Goal: Task Accomplishment & Management: Manage account settings

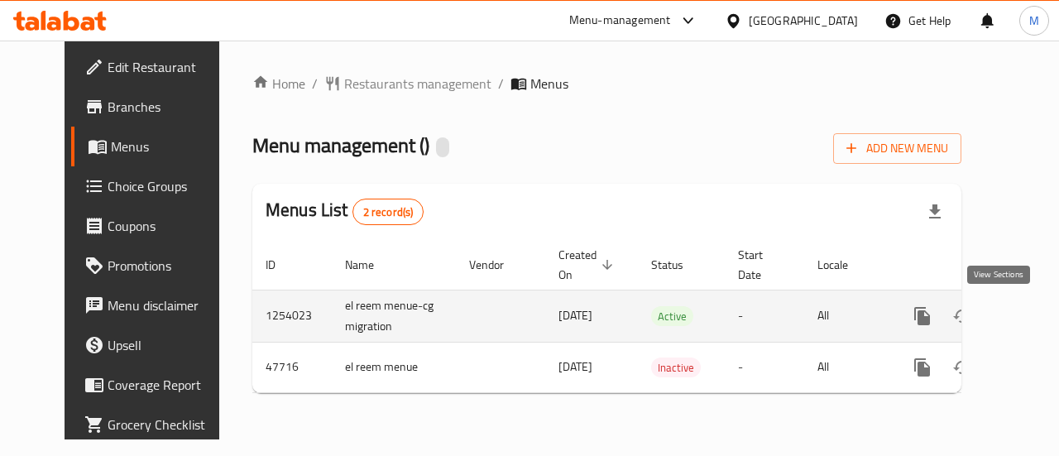
click at [1035, 312] on icon "enhanced table" at bounding box center [1042, 316] width 15 height 15
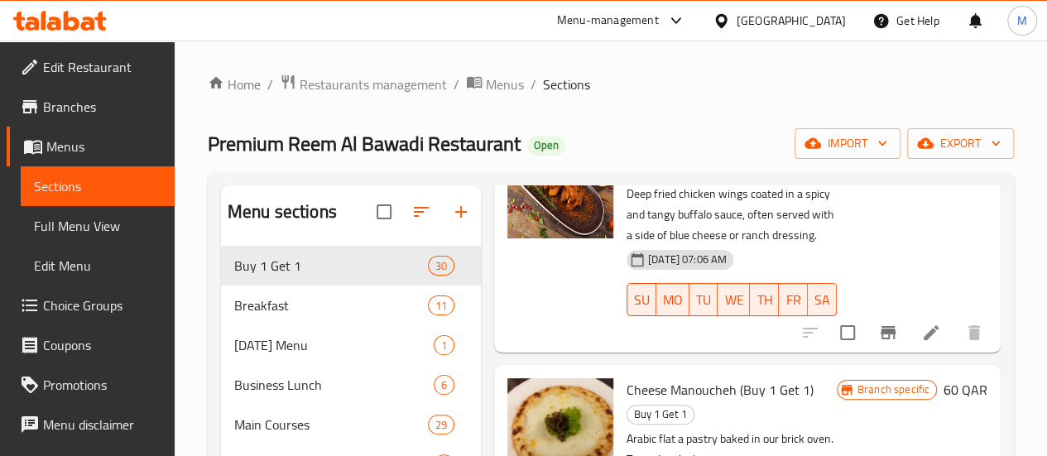
scroll to position [3310, 0]
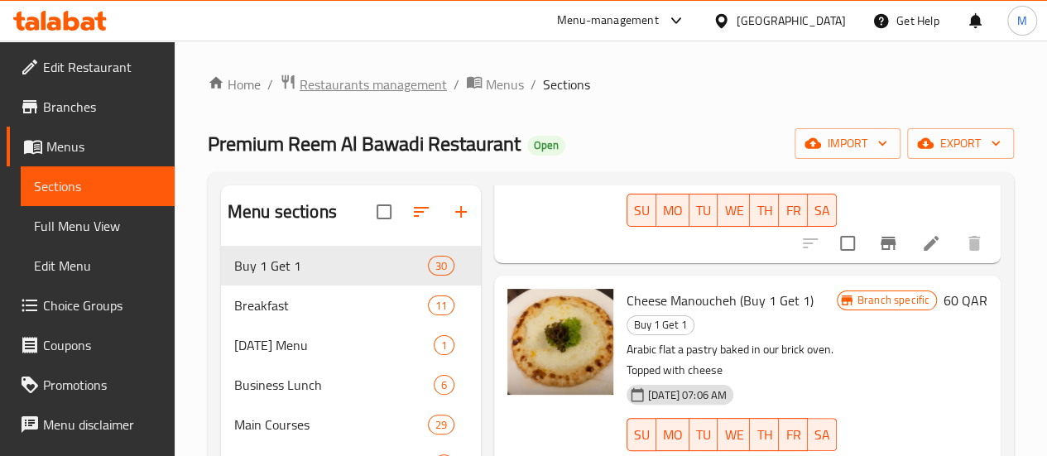
click at [321, 77] on span "Restaurants management" at bounding box center [373, 84] width 147 height 20
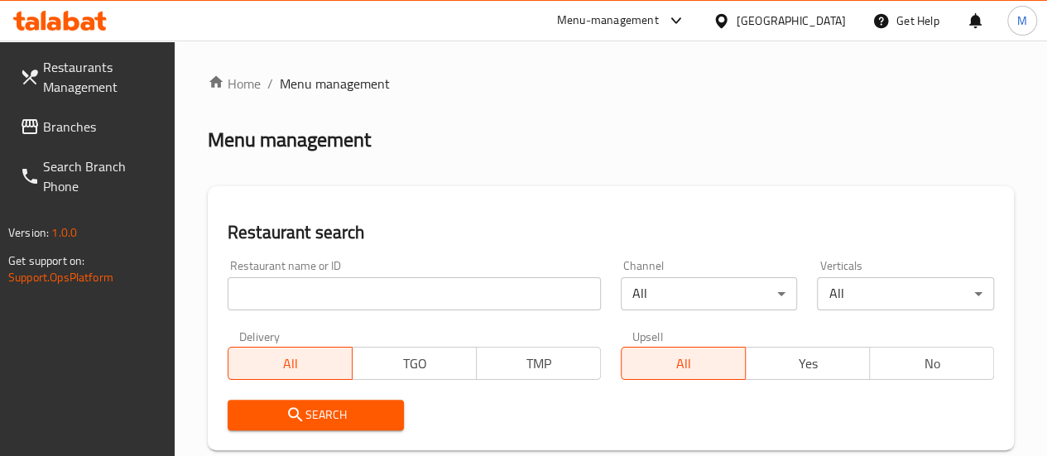
click at [265, 291] on div at bounding box center [523, 228] width 1047 height 456
click at [270, 294] on input "search" at bounding box center [414, 293] width 373 height 33
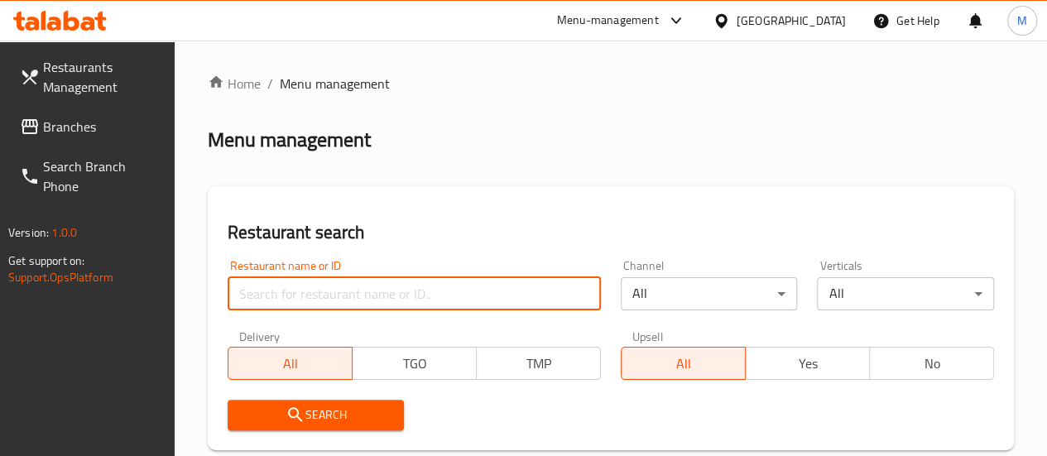
paste input "685137"
drag, startPoint x: 301, startPoint y: 283, endPoint x: 194, endPoint y: 296, distance: 108.4
type input "[PERSON_NAME]"
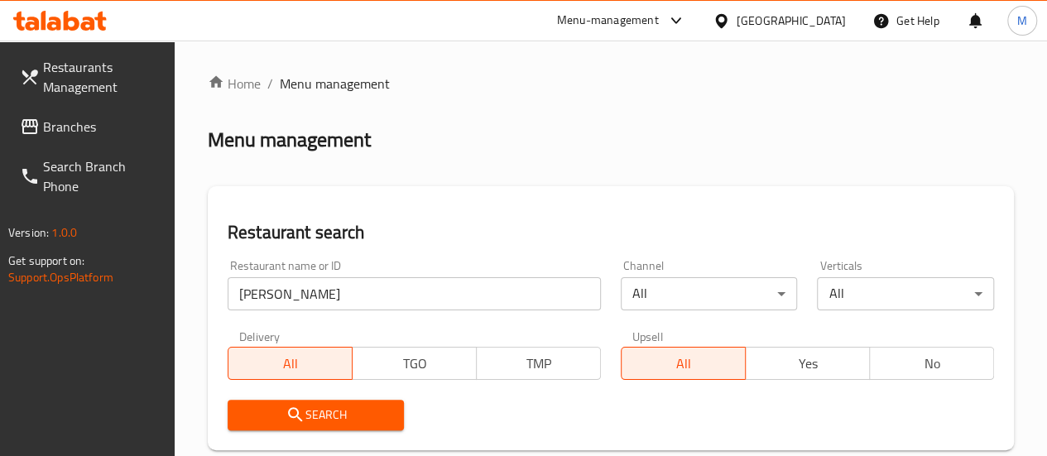
click at [409, 408] on div "Search" at bounding box center [316, 415] width 197 height 50
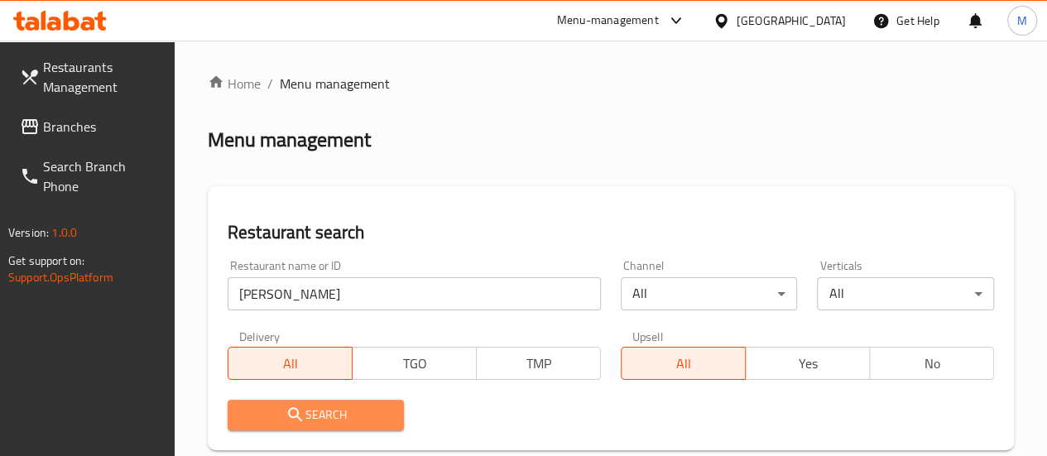
click at [370, 407] on span "Search" at bounding box center [316, 415] width 151 height 21
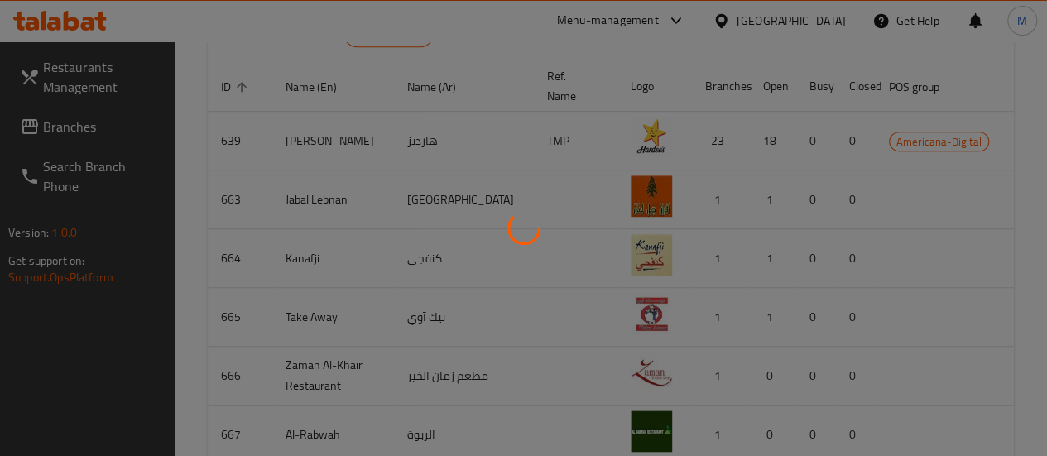
scroll to position [282, 0]
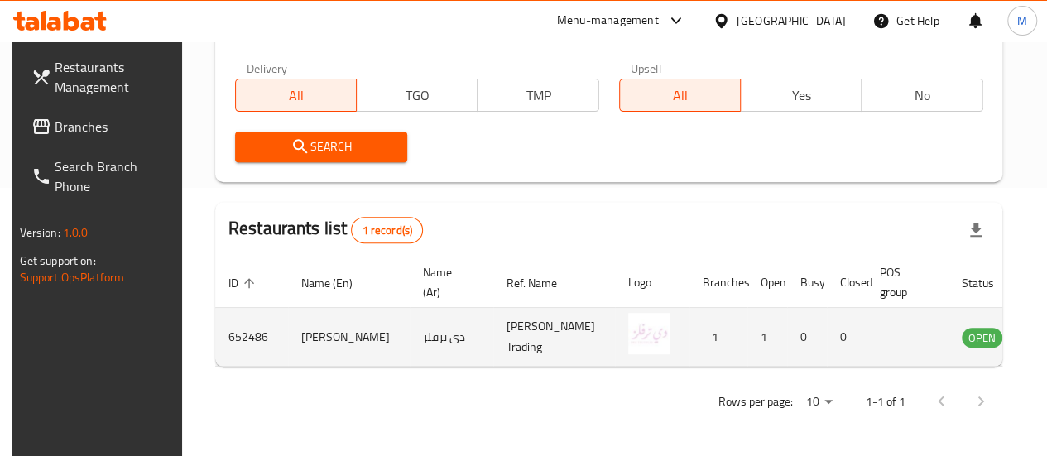
click at [1049, 331] on icon "enhanced table" at bounding box center [1058, 338] width 18 height 14
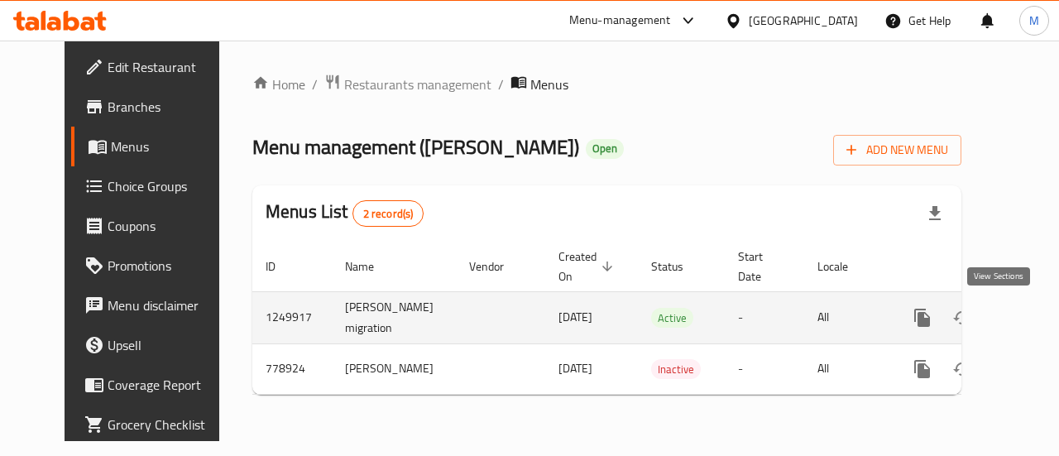
click at [1035, 319] on icon "enhanced table" at bounding box center [1042, 317] width 15 height 15
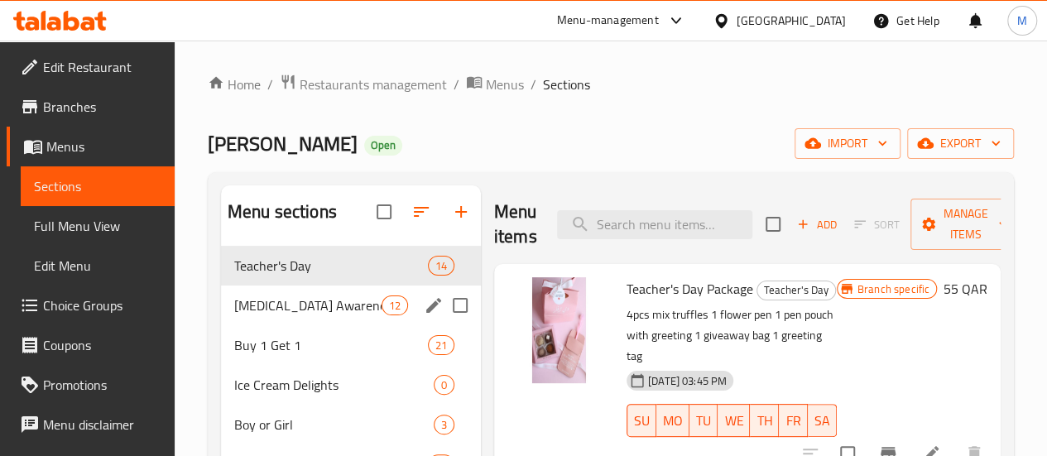
click at [267, 315] on span "[MEDICAL_DATA] Awareness" at bounding box center [307, 305] width 147 height 20
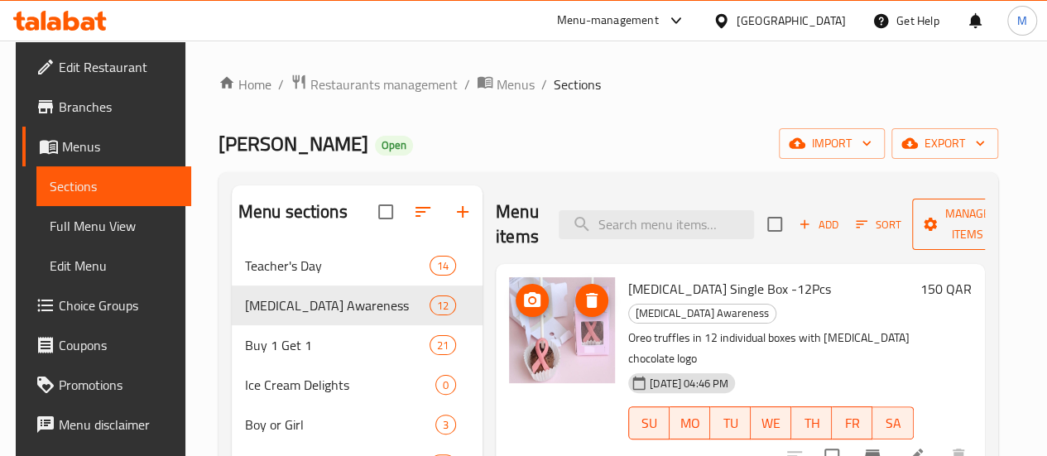
click at [939, 226] on span "Manage items" at bounding box center [967, 224] width 84 height 41
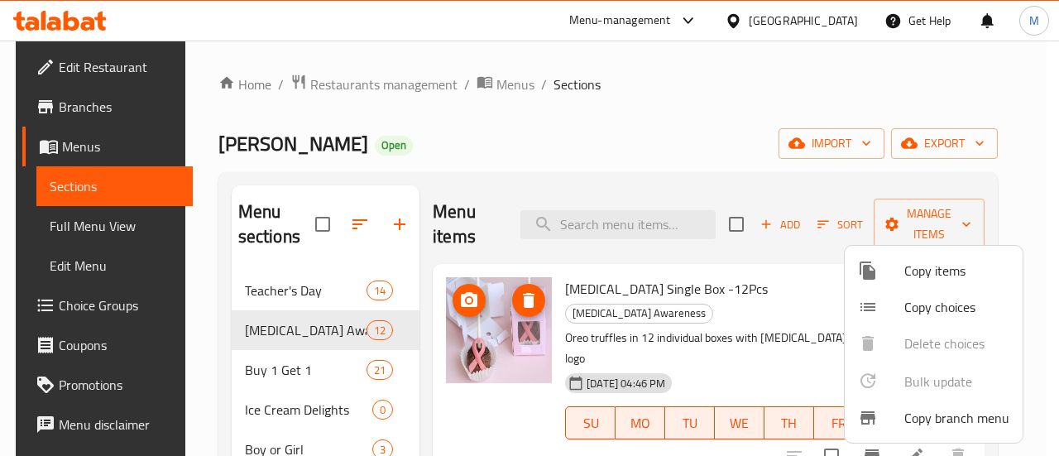
click at [609, 180] on div at bounding box center [529, 228] width 1059 height 456
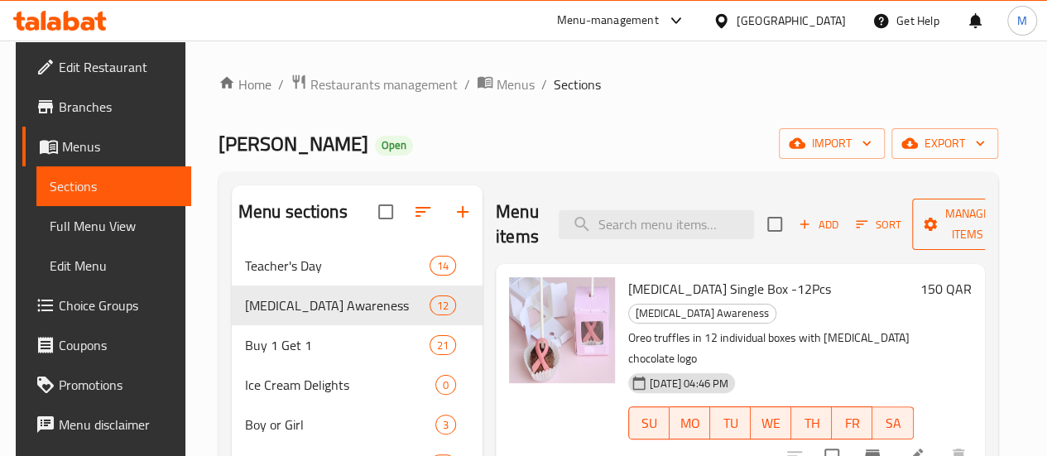
click at [952, 223] on span "Manage items" at bounding box center [967, 224] width 84 height 41
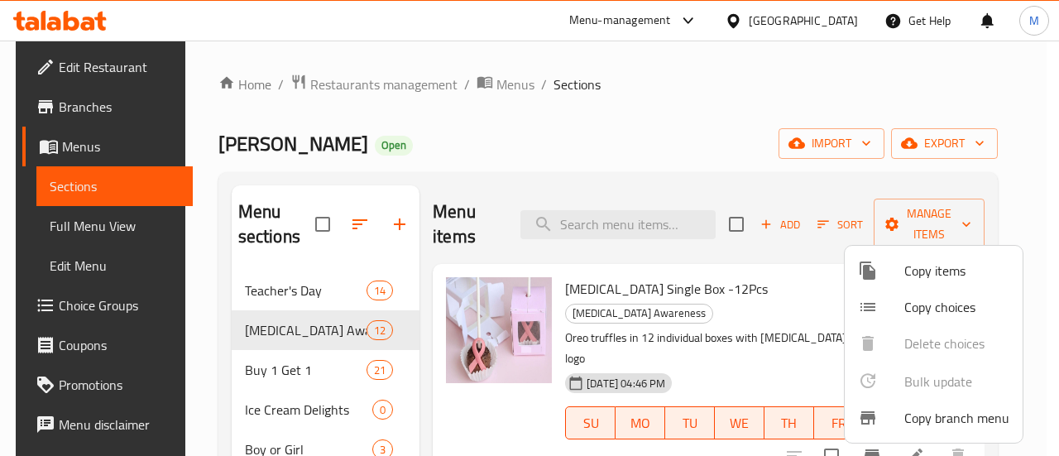
click at [761, 220] on div at bounding box center [529, 228] width 1059 height 456
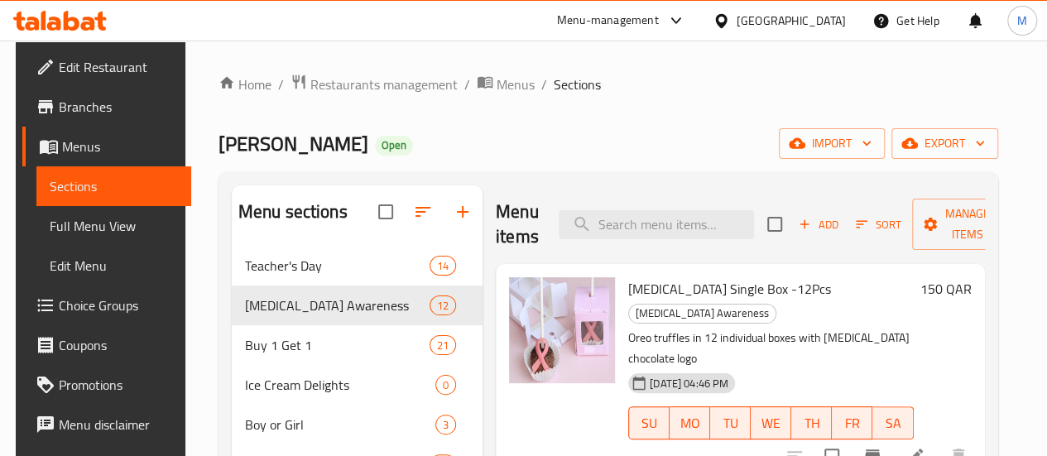
click at [796, 228] on span "Add" at bounding box center [818, 224] width 45 height 19
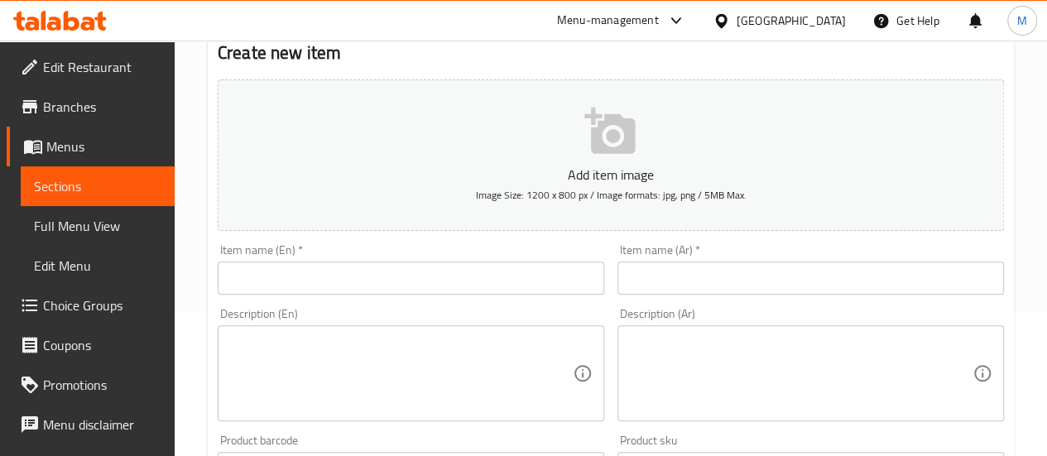
scroll to position [166, 0]
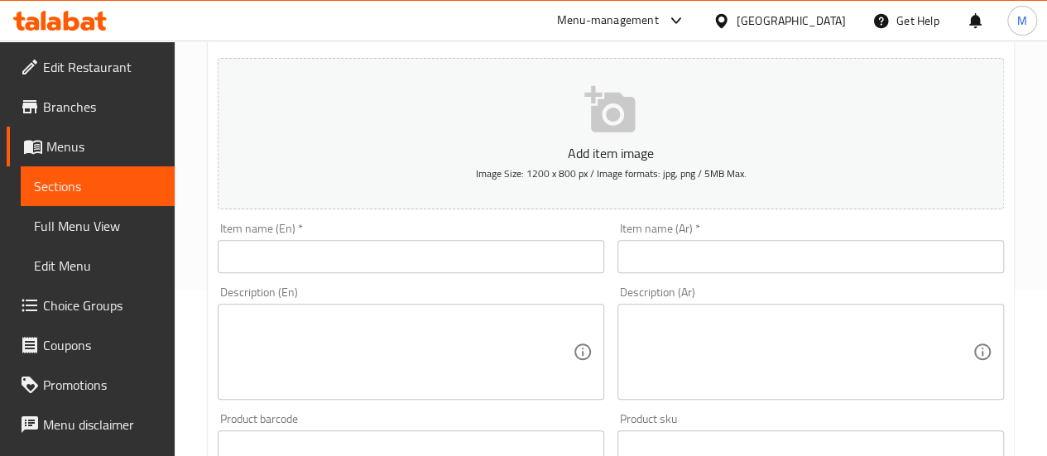
click at [329, 264] on input "text" at bounding box center [411, 256] width 386 height 33
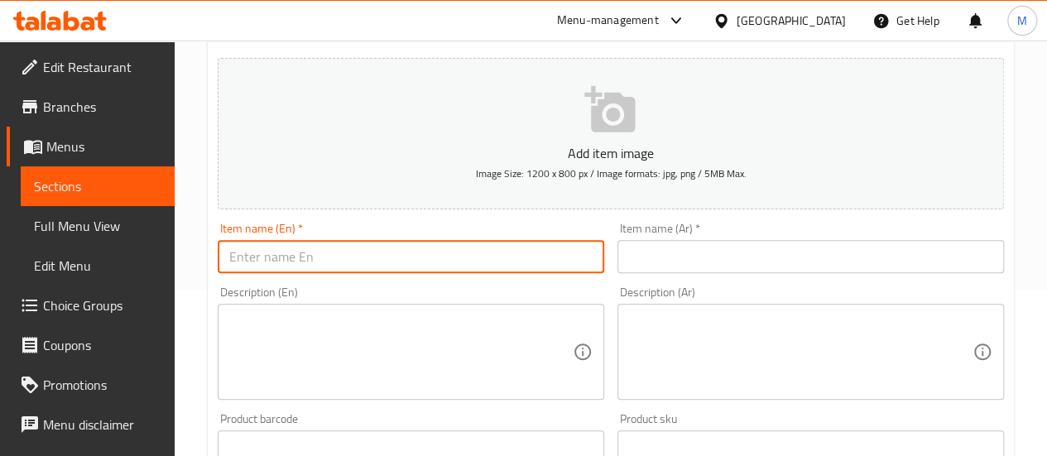
paste input "Flower and Coffee with Teacher's Day Card"
type input "Flower and Coffee with Teacher's Day Card"
click at [675, 253] on input "text" at bounding box center [810, 256] width 386 height 33
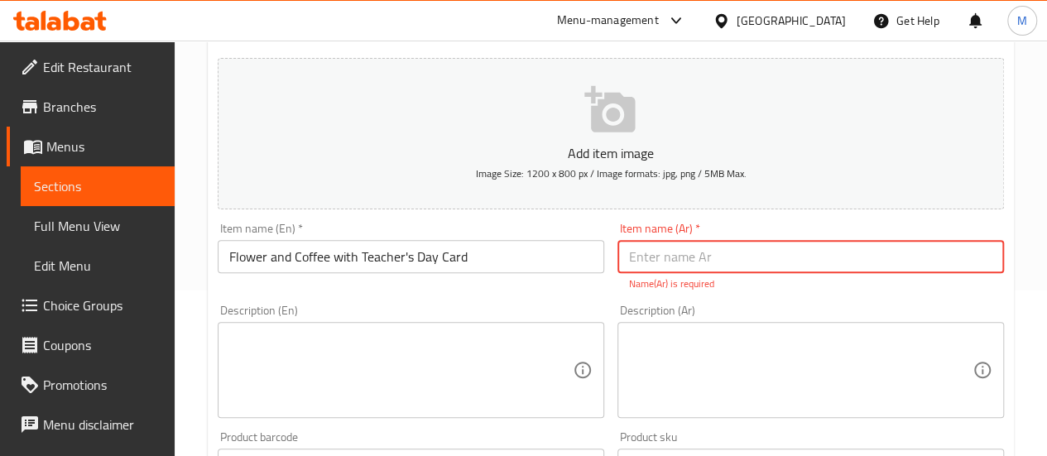
click at [655, 252] on input "text" at bounding box center [810, 256] width 386 height 33
paste input "زهرة وقهوة مع بطاقة [DATE]"
type input "زهرة وقهوة مع بطاقة [DATE]"
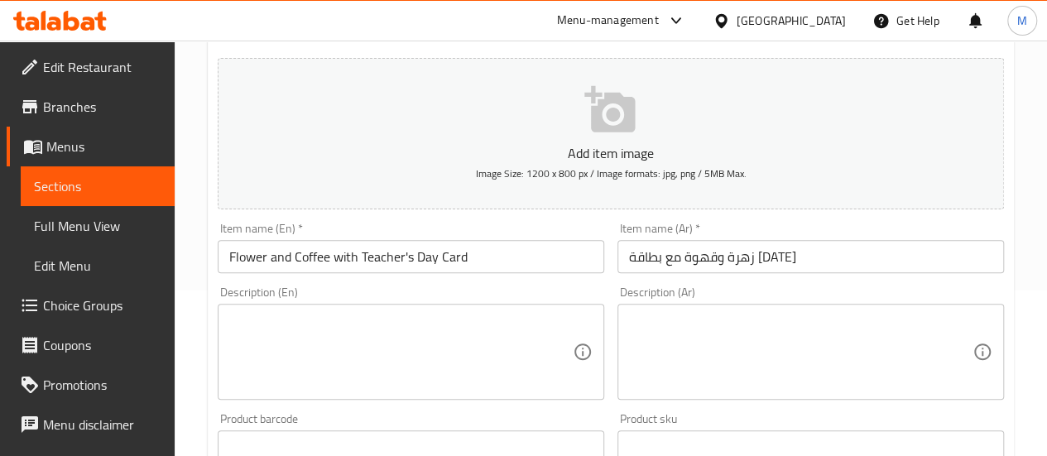
click at [298, 335] on textarea at bounding box center [400, 352] width 343 height 79
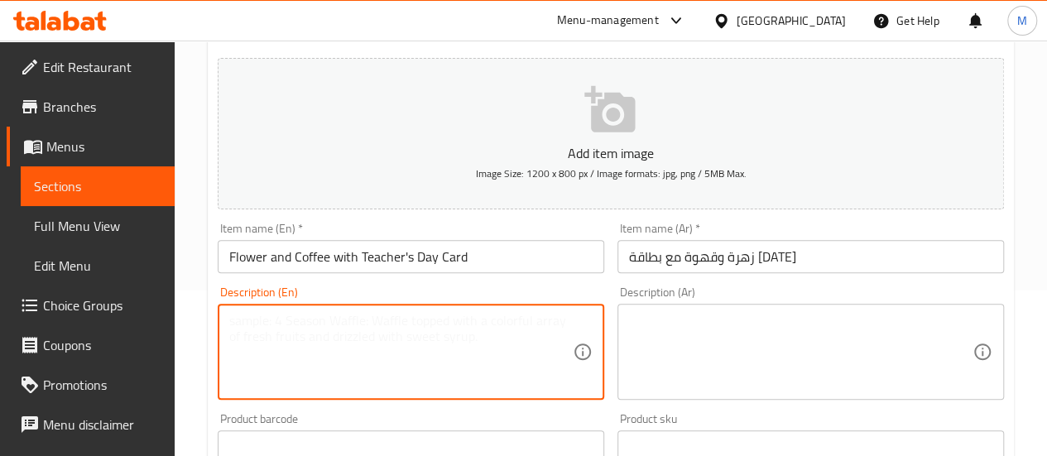
paste textarea "Elegant Teacher’s Day gift set featuring a mini bouquet of flowers, coffee, car…"
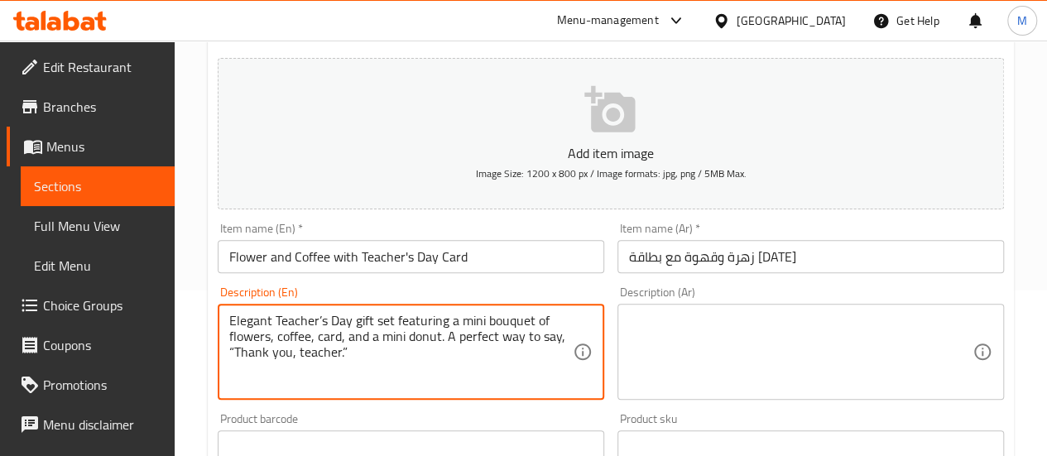
drag, startPoint x: 356, startPoint y: 353, endPoint x: 207, endPoint y: 311, distance: 154.8
click at [207, 311] on div "Home / Restaurants management / Menus / Sections / item / create [MEDICAL_DATA]…" at bounding box center [611, 439] width 872 height 1129
type textarea "Elegant Teacher’s Day gift set featuring a mini bouquet of flowers, coffee, car…"
click at [629, 315] on textarea at bounding box center [800, 352] width 343 height 79
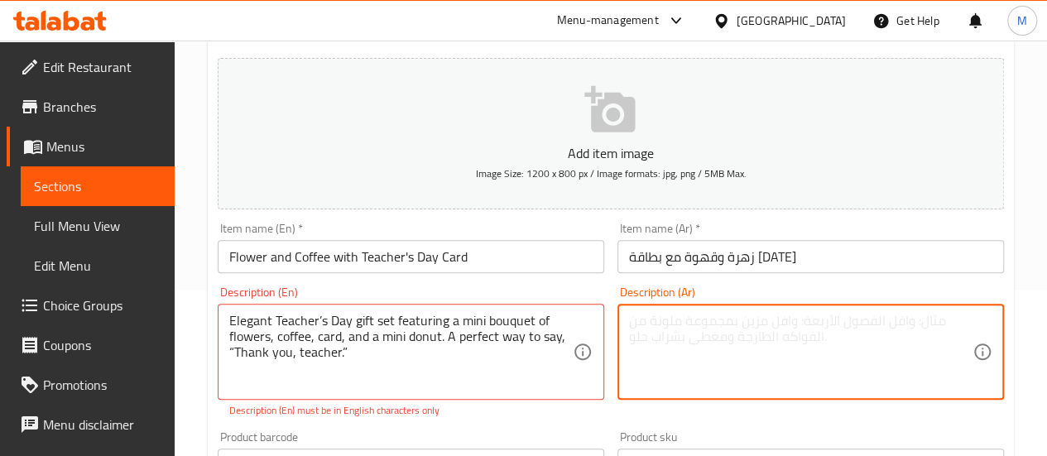
paste textarea "مجموعة هدايا أنيقة ليوم المعلم، تتضمن باقة زهور صغيرة، وقهوة، وبطاقة معايدة، ود…"
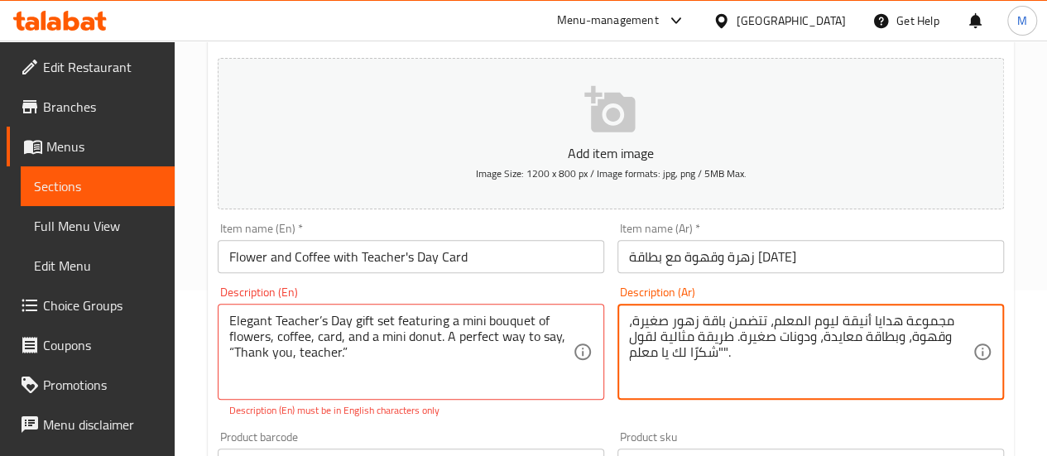
type textarea "مجموعة هدايا أنيقة ليوم المعلم، تتضمن باقة زهور صغيرة، وقهوة، وبطاقة معايدة، ود…"
click at [834, 290] on div "Description (Ar) مجموعة هدايا أنيقة ليوم المعلم، تتضمن باقة زهور صغيرة، وقهوة، …" at bounding box center [810, 342] width 386 height 113
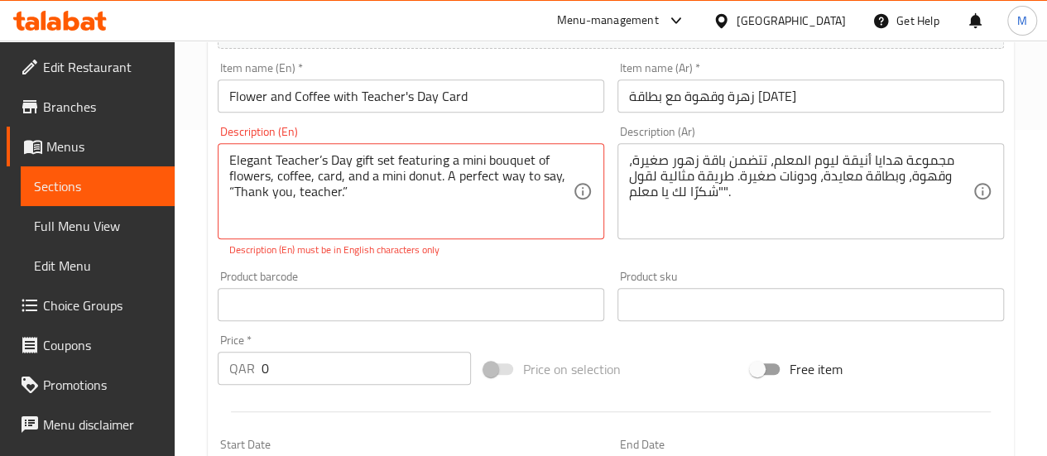
scroll to position [331, 0]
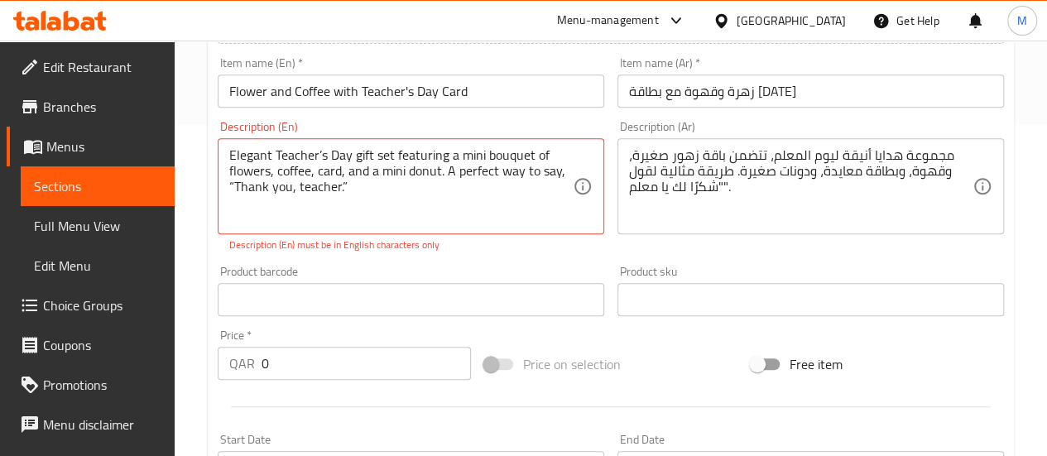
click at [511, 250] on p "Description (En) must be in English characters only" at bounding box center [410, 245] width 363 height 15
click at [237, 188] on textarea "Elegant Teacher’s Day gift set featuring a mini bouquet of flowers, coffee, car…" at bounding box center [400, 186] width 343 height 79
click at [347, 183] on textarea "Elegant Teacher’s Day gift set featuring a mini bouquet of flowers, coffee, car…" at bounding box center [400, 186] width 343 height 79
click at [512, 252] on div "Description (En) Elegant Teacher’s Day gift set featuring a mini bouquet of flo…" at bounding box center [411, 186] width 400 height 145
drag, startPoint x: 386, startPoint y: 188, endPoint x: 440, endPoint y: 180, distance: 55.1
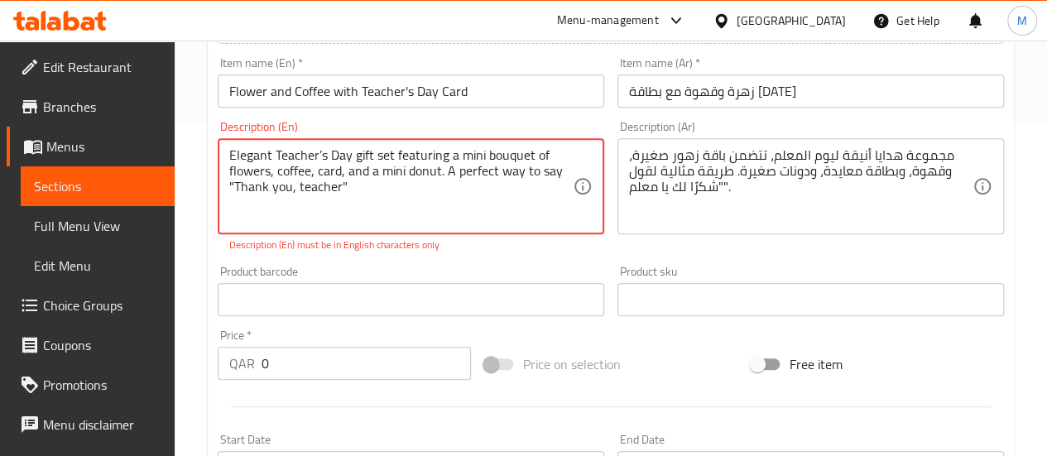
click at [367, 191] on textarea "Elegant Teacher’s Day gift set featuring a mini bouquet of flowers, coffee, car…" at bounding box center [400, 186] width 343 height 79
click at [230, 156] on textarea "Elegant Teacher’s Day gift set featuring a mini bouquet of flowers, coffee, car…" at bounding box center [400, 186] width 343 height 79
click at [447, 170] on textarea "Elegant Teacher's Day gift set featuring a mini bouquet of flowers, coffee, car…" at bounding box center [400, 186] width 343 height 79
drag, startPoint x: 235, startPoint y: 185, endPoint x: 271, endPoint y: 214, distance: 45.9
click at [236, 185] on textarea "Elegant Teacher's Day gift set featuring a mini bouquet of flowers, coffee, car…" at bounding box center [400, 186] width 343 height 79
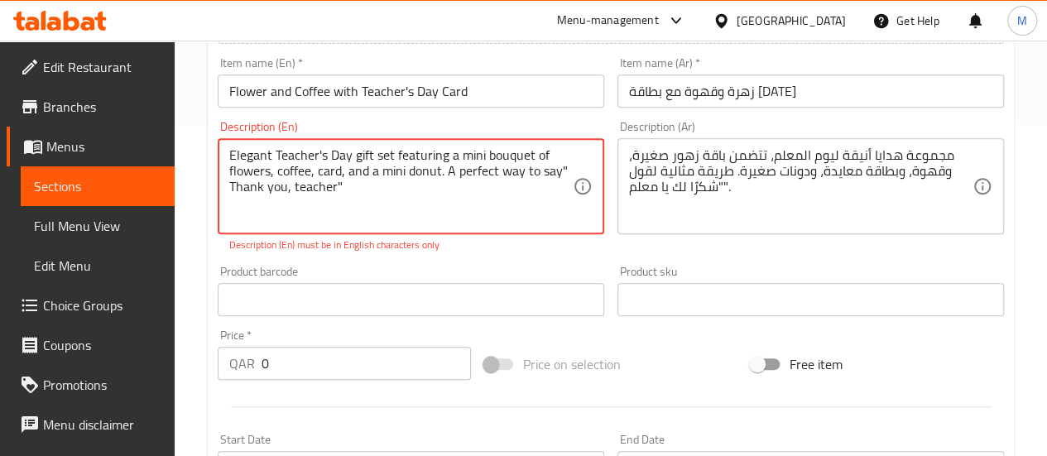
click at [292, 189] on textarea "Elegant Teacher's Day gift set featuring a mini bouquet of flowers, coffee, car…" at bounding box center [400, 186] width 343 height 79
click at [351, 188] on textarea "Elegant Teacher's Day gift set featuring a mini bouquet of flowers, coffee, car…" at bounding box center [400, 186] width 343 height 79
type textarea "Elegant Teacher's Day gift set featuring a mini bouquet of flowers, coffee, car…"
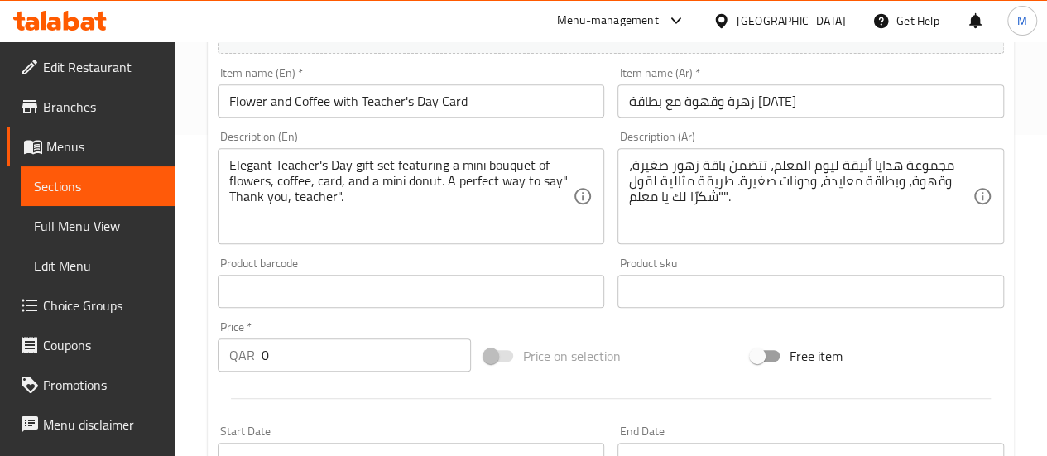
scroll to position [497, 0]
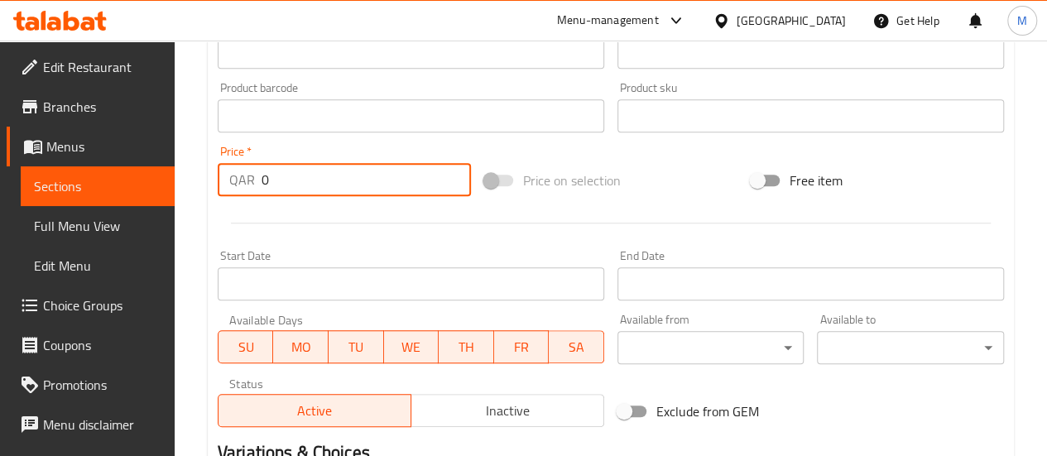
drag, startPoint x: 268, startPoint y: 177, endPoint x: 252, endPoint y: 181, distance: 17.1
click at [252, 181] on div "QAR 0 Price *" at bounding box center [344, 179] width 253 height 33
type input "160"
click at [334, 217] on div at bounding box center [610, 223] width 799 height 41
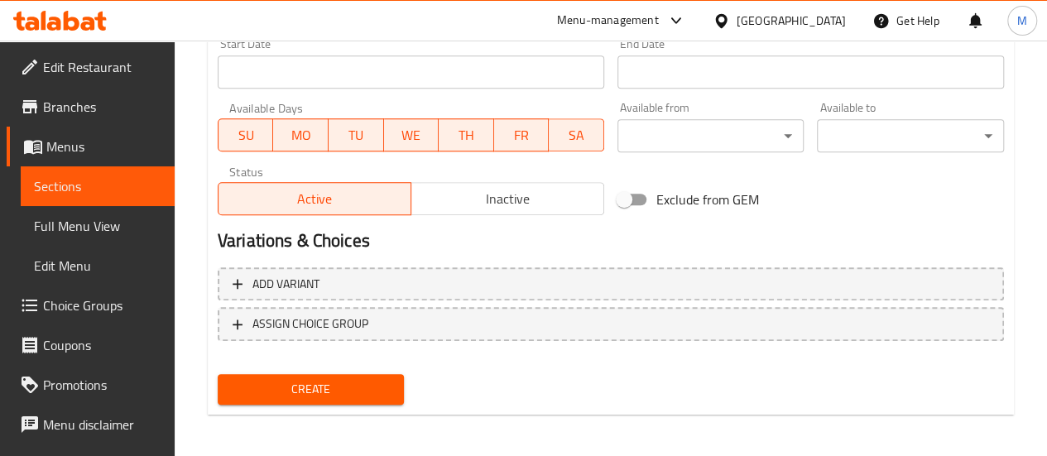
scroll to position [713, 0]
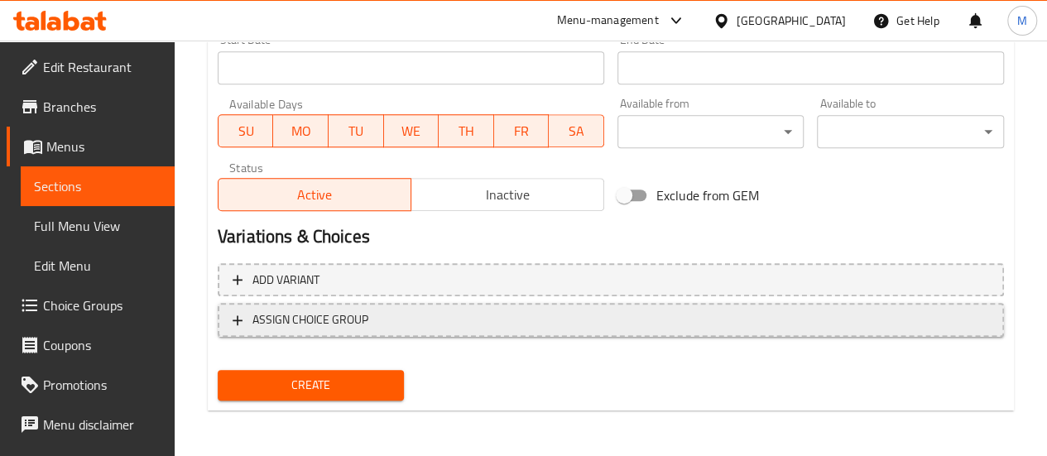
click at [348, 319] on span "ASSIGN CHOICE GROUP" at bounding box center [310, 320] width 116 height 21
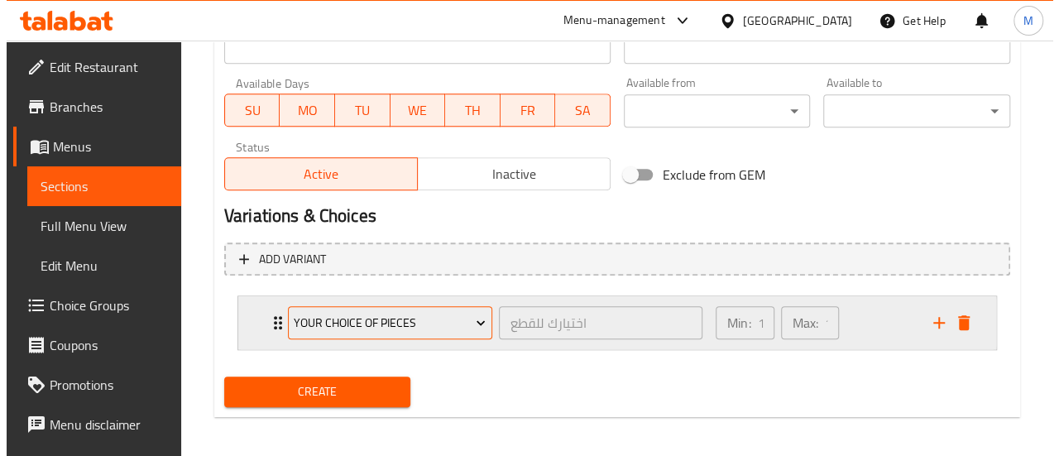
scroll to position [739, 0]
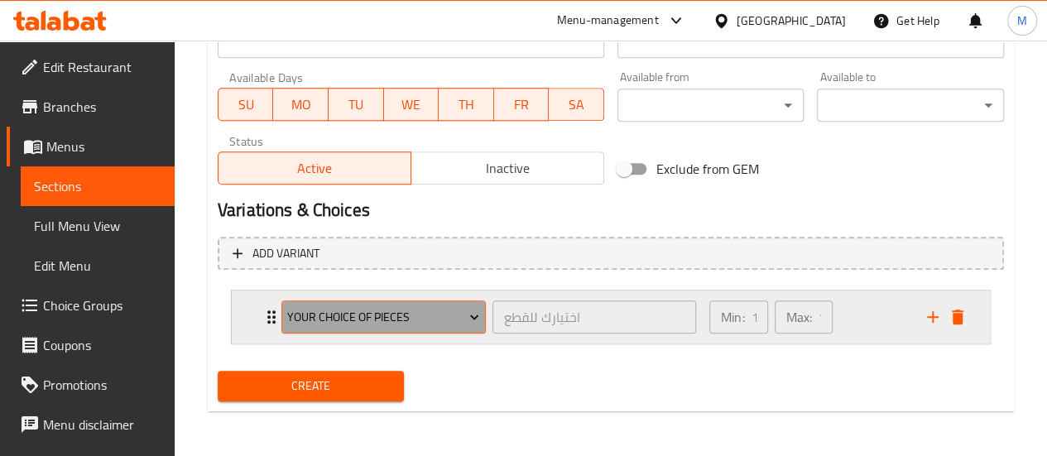
click at [420, 307] on span "Your Choice Of Pieces" at bounding box center [383, 317] width 192 height 21
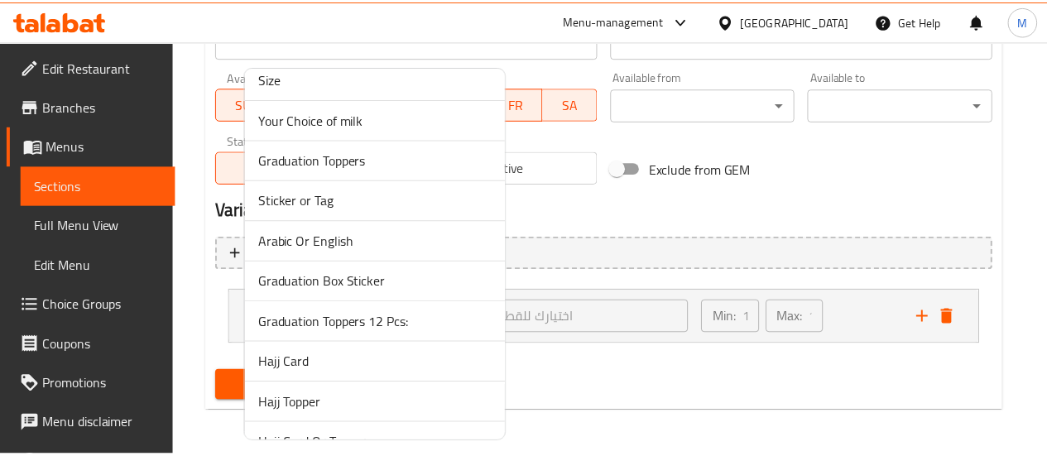
scroll to position [1611, 0]
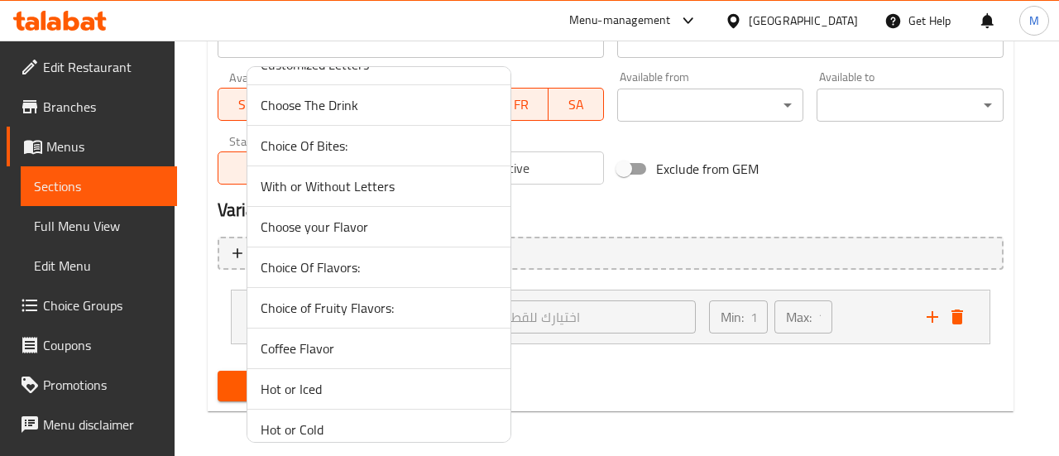
click at [321, 338] on span "Coffee Flavor" at bounding box center [379, 348] width 237 height 20
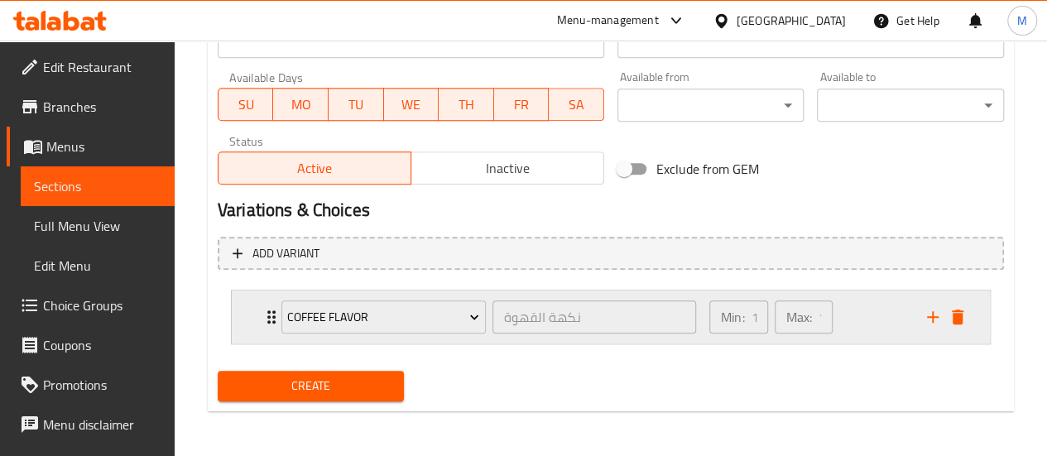
click at [882, 324] on div "Min: 1 ​ Max: 1 ​" at bounding box center [808, 316] width 218 height 53
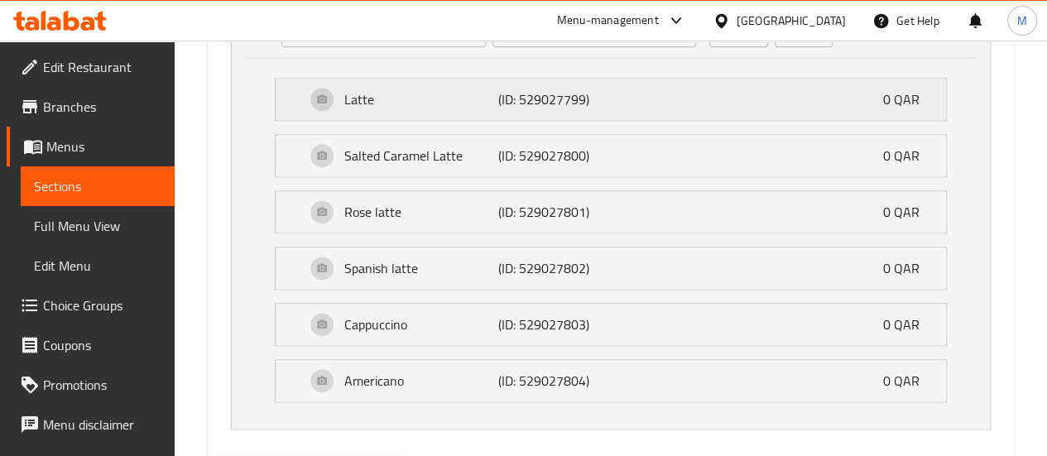
scroll to position [987, 0]
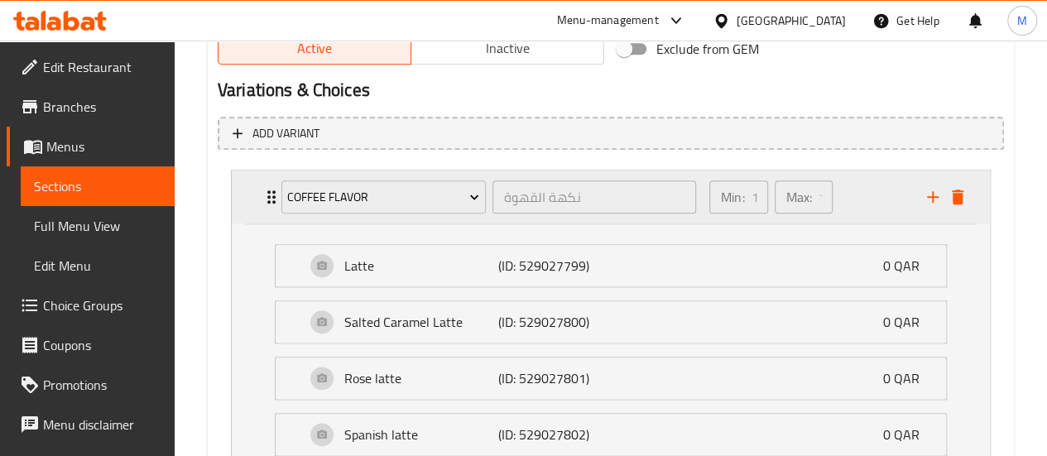
click at [938, 201] on icon "add" at bounding box center [933, 197] width 20 height 20
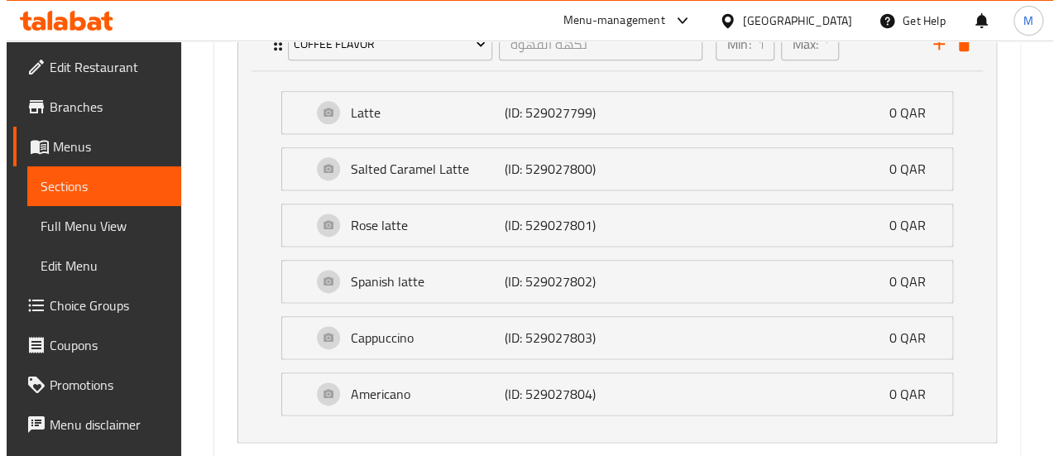
scroll to position [1175, 0]
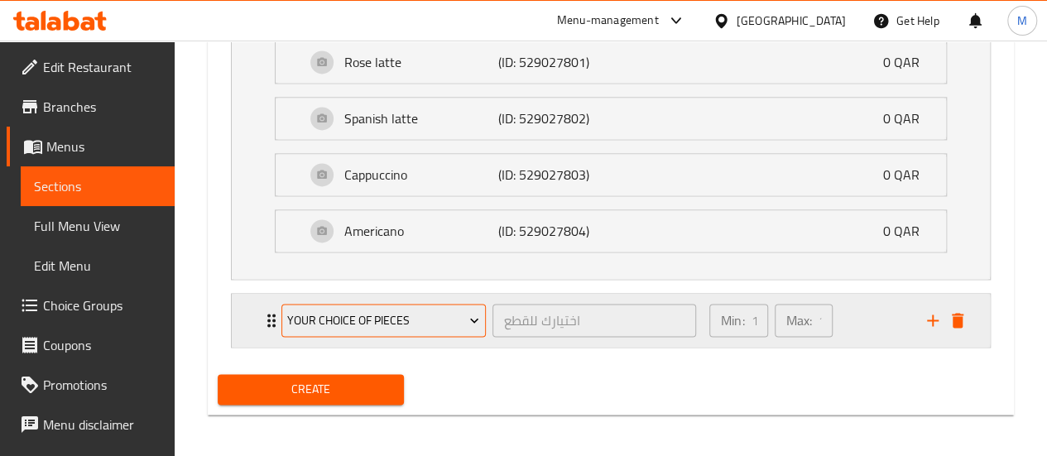
click at [372, 319] on span "Your Choice Of Pieces" at bounding box center [383, 320] width 192 height 21
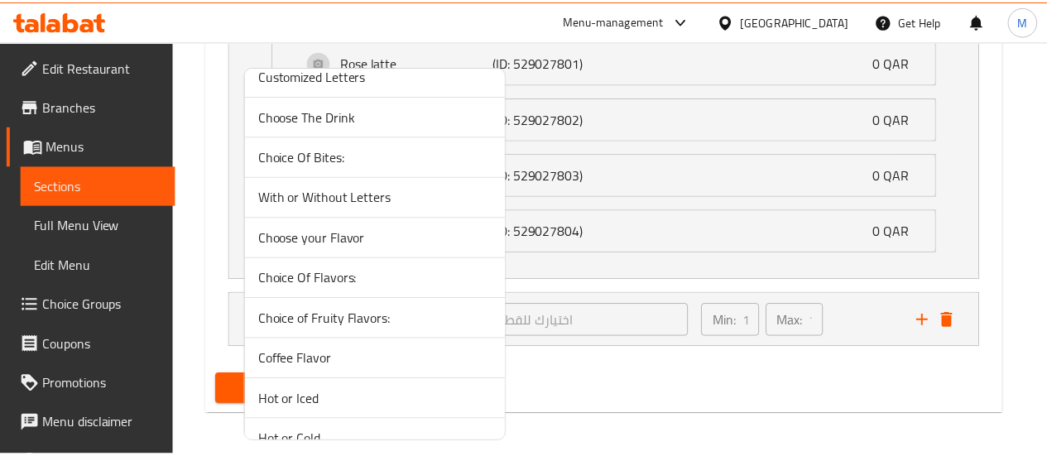
scroll to position [1611, 0]
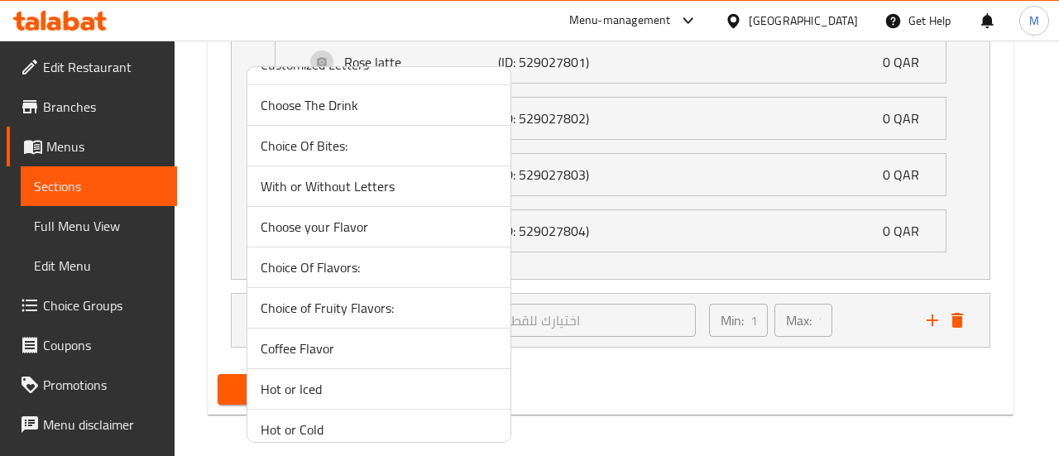
click at [314, 380] on span "Hot or Iced" at bounding box center [379, 389] width 237 height 20
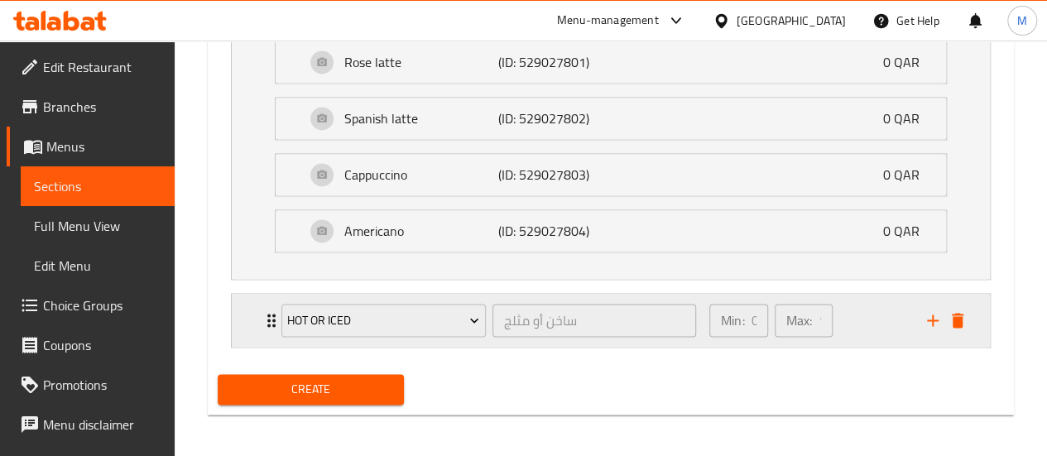
click at [851, 329] on div "Min: 0 ​ Max: 1 ​" at bounding box center [808, 320] width 218 height 53
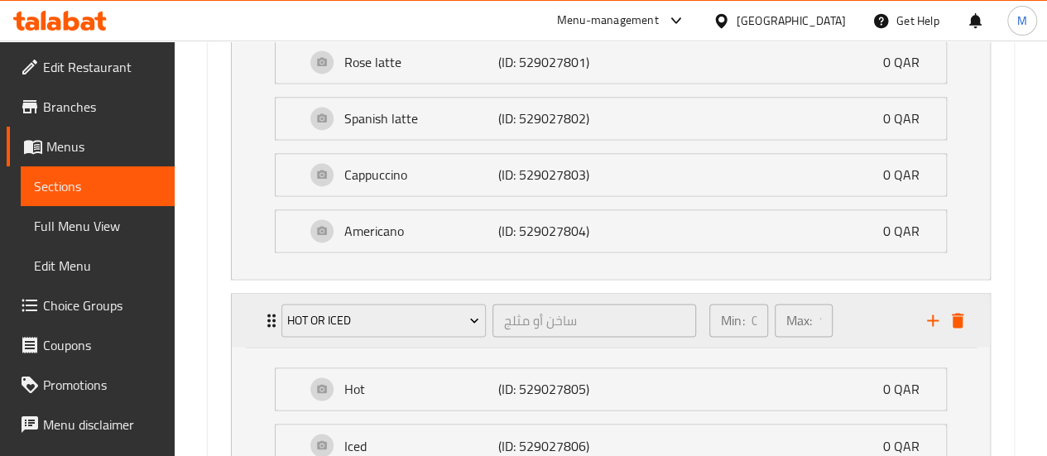
click at [957, 314] on icon "delete" at bounding box center [958, 320] width 12 height 15
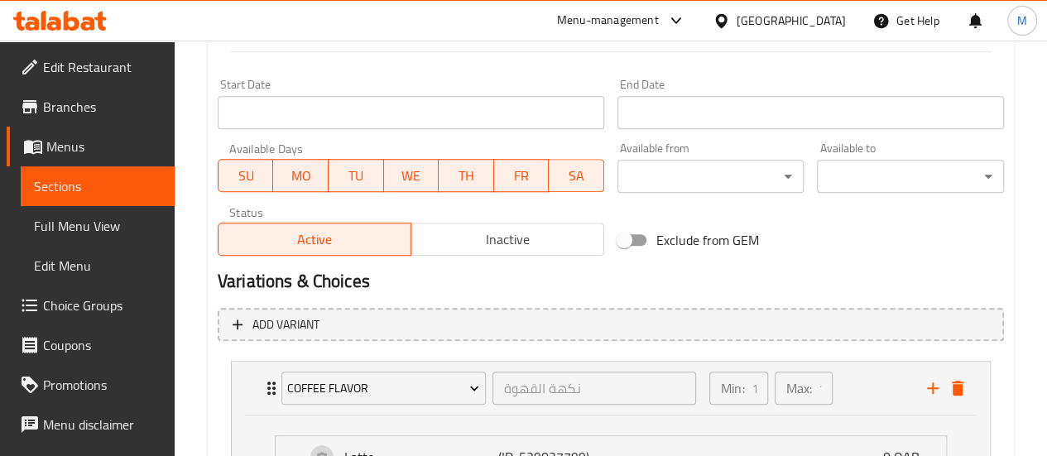
scroll to position [694, 0]
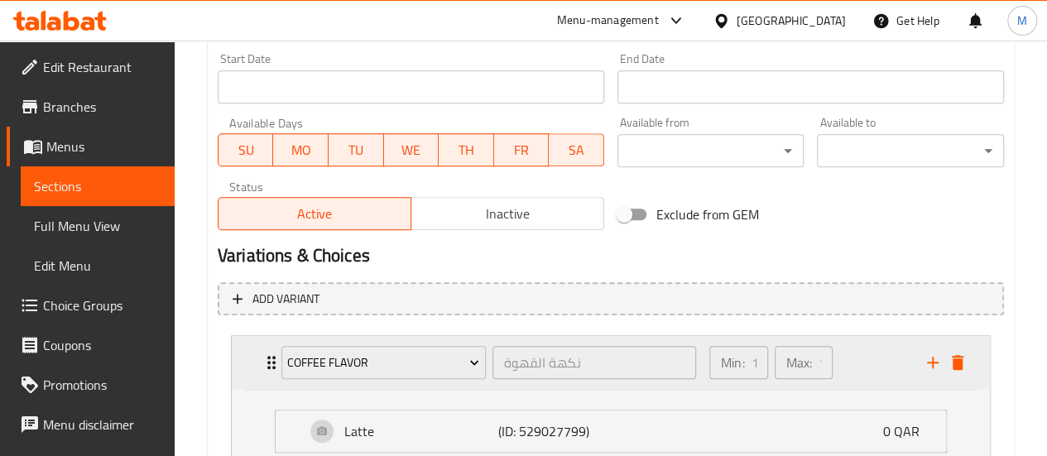
click at [942, 362] on icon "add" at bounding box center [933, 363] width 20 height 20
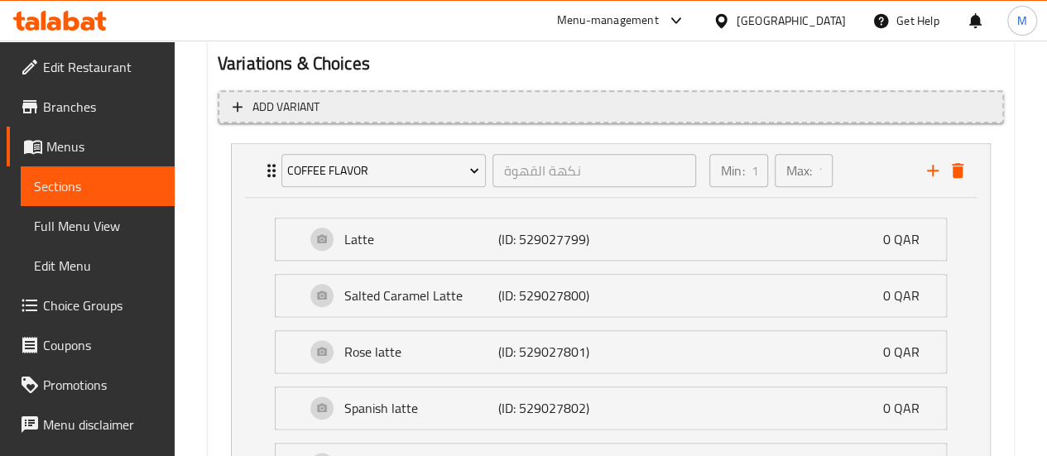
scroll to position [859, 0]
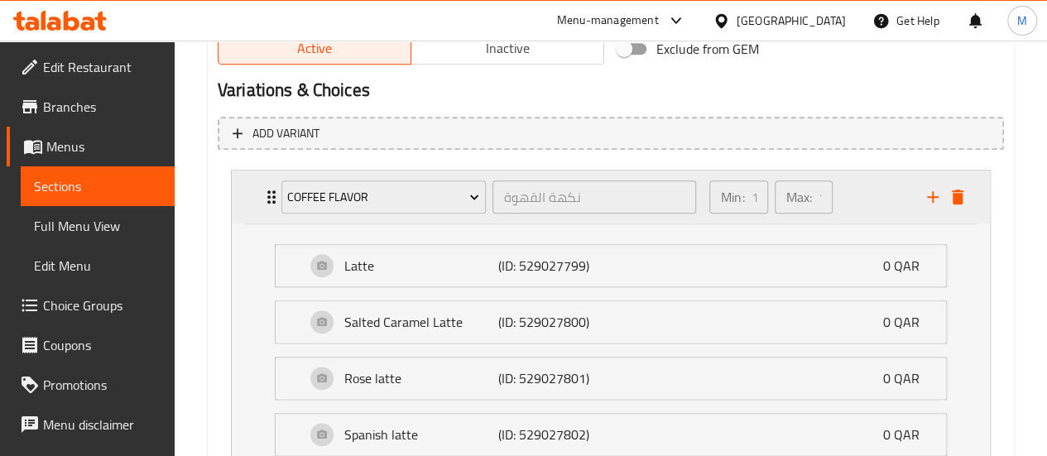
click at [934, 187] on icon "add" at bounding box center [933, 197] width 20 height 20
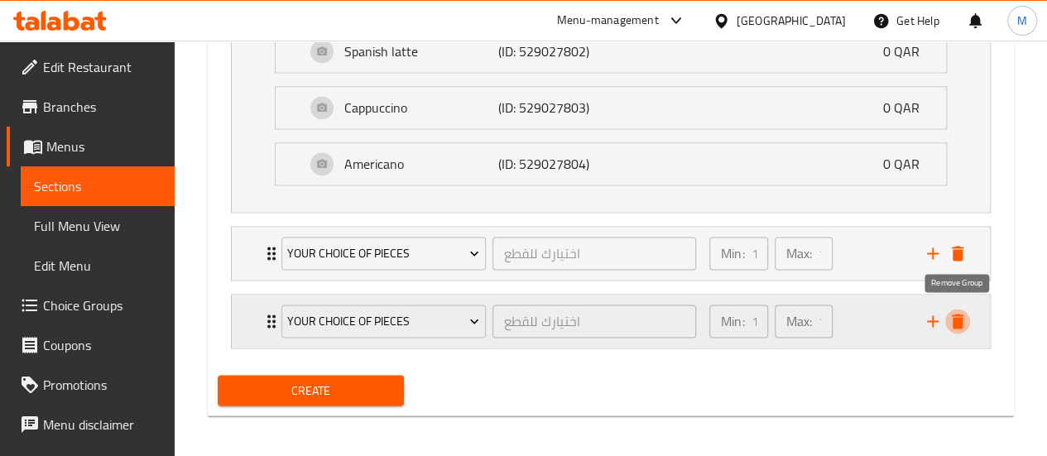
click at [965, 322] on icon "delete" at bounding box center [958, 321] width 20 height 20
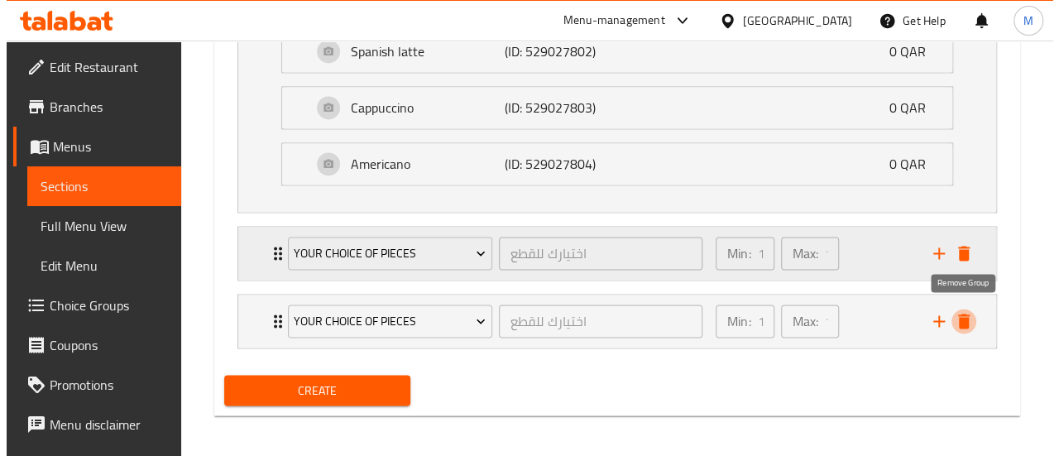
scroll to position [1175, 0]
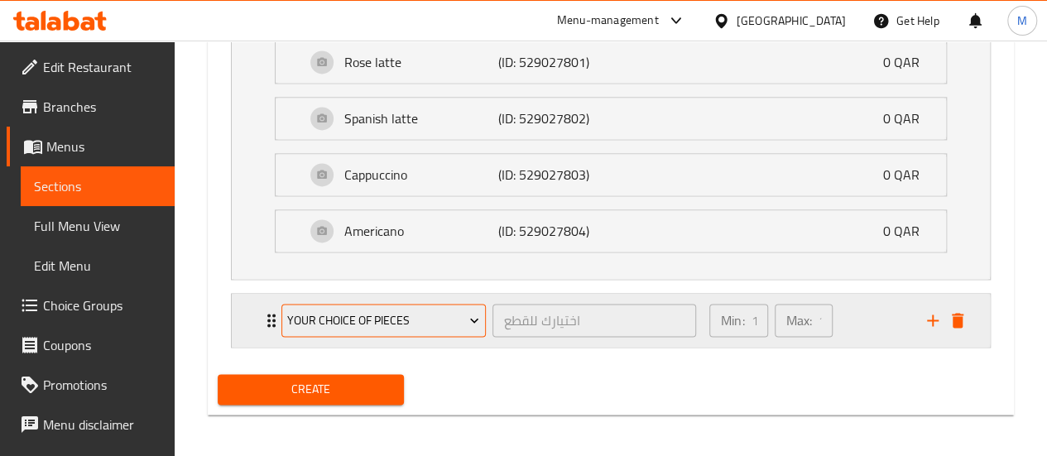
click at [412, 310] on span "Your Choice Of Pieces" at bounding box center [383, 320] width 192 height 21
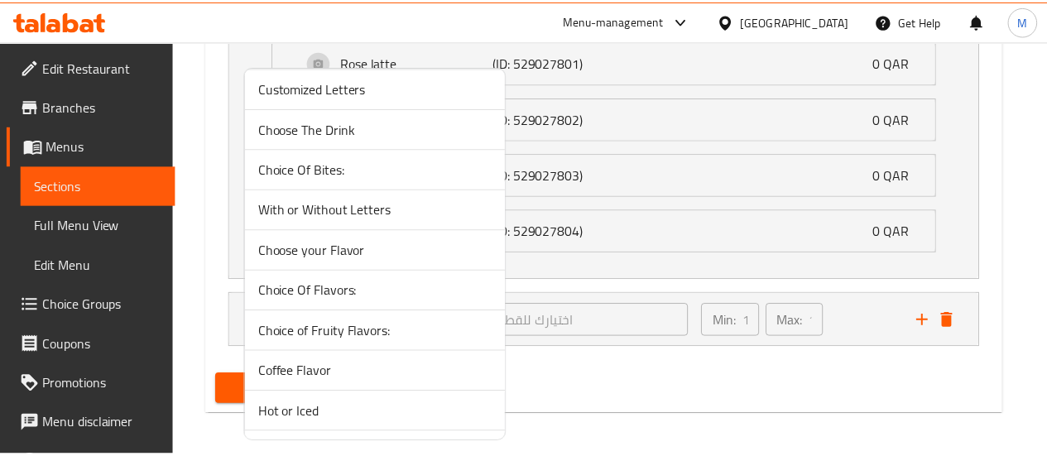
scroll to position [1611, 0]
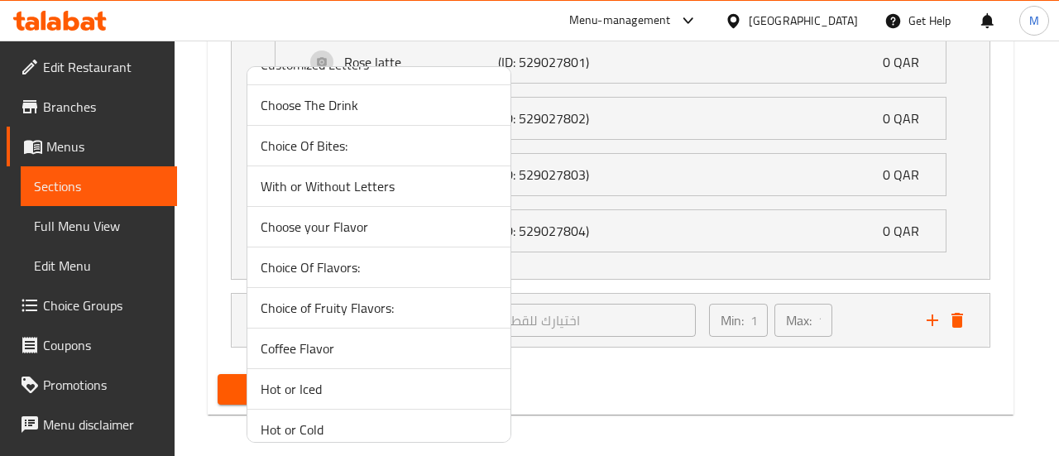
click at [341, 379] on span "Hot or Iced" at bounding box center [379, 389] width 237 height 20
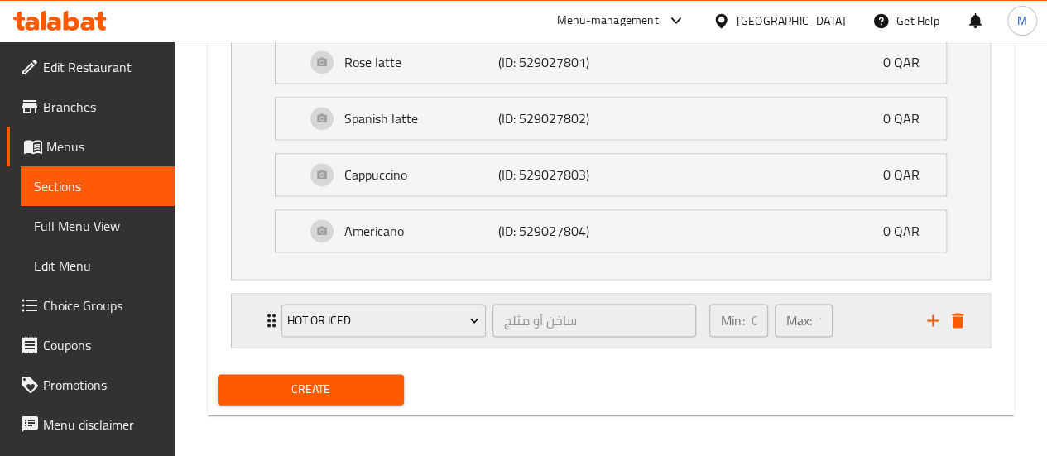
click at [879, 323] on div "Min: 0 ​ Max: 1 ​" at bounding box center [808, 320] width 218 height 53
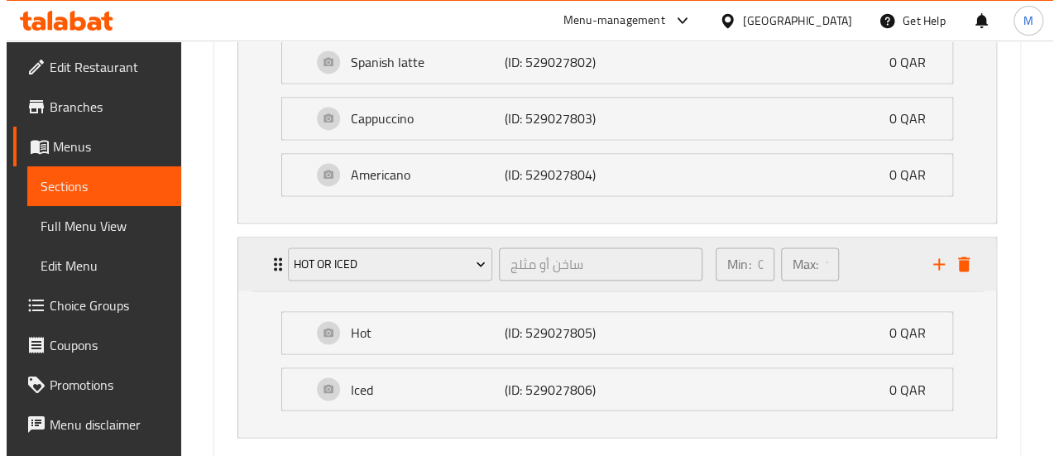
scroll to position [1320, 0]
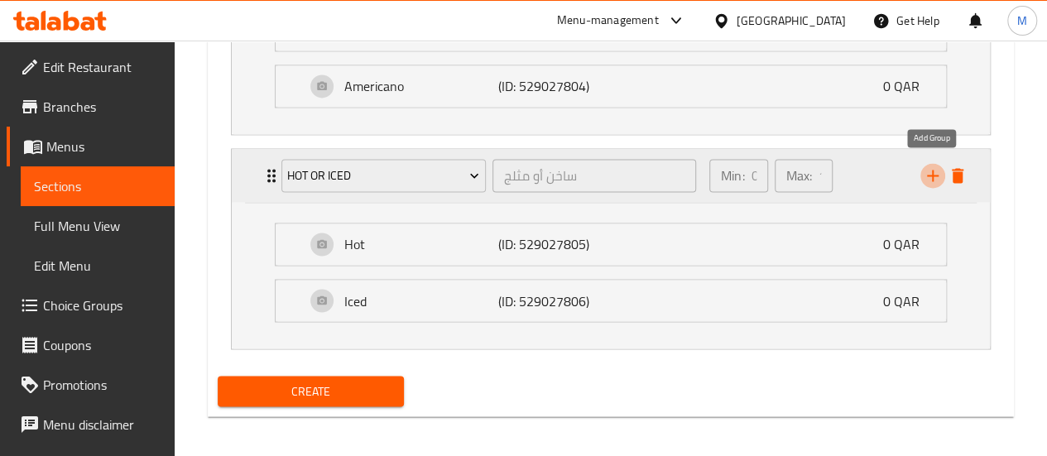
click at [927, 170] on icon "add" at bounding box center [933, 176] width 12 height 12
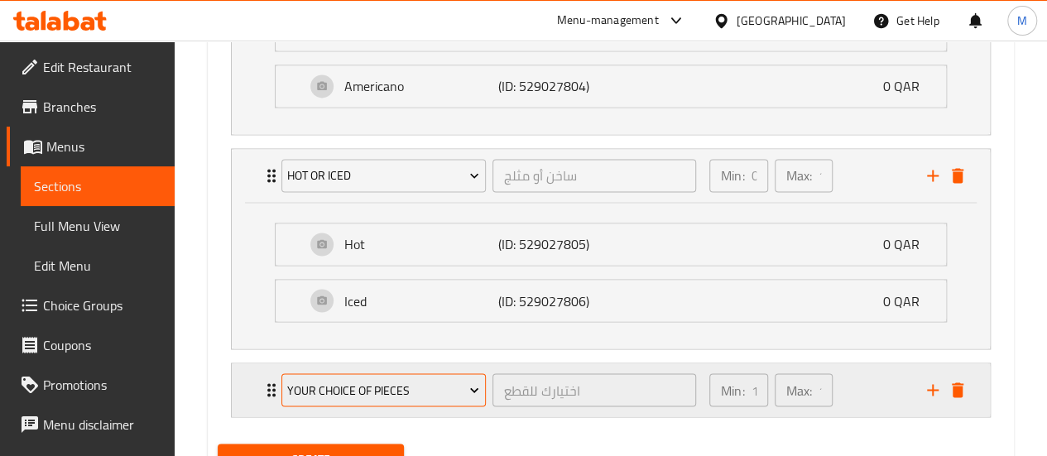
click at [372, 385] on span "Your Choice Of Pieces" at bounding box center [383, 390] width 192 height 21
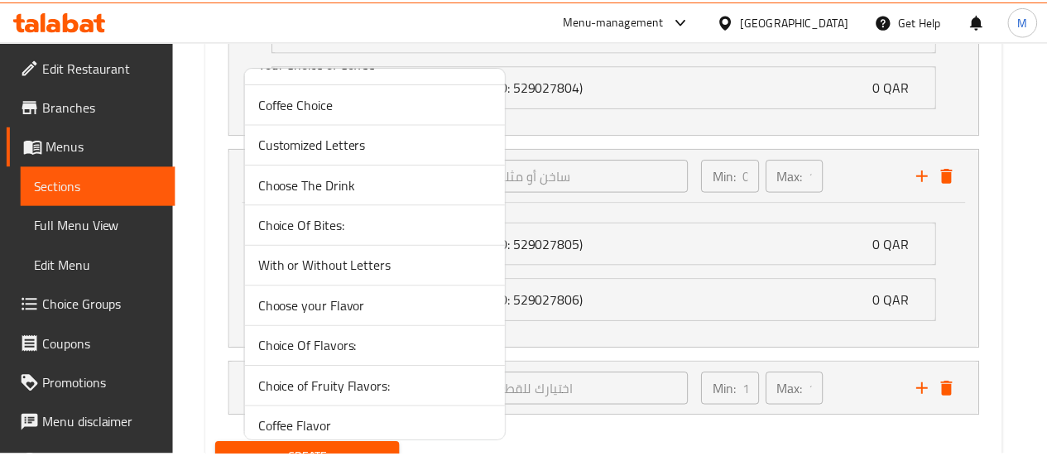
scroll to position [1611, 0]
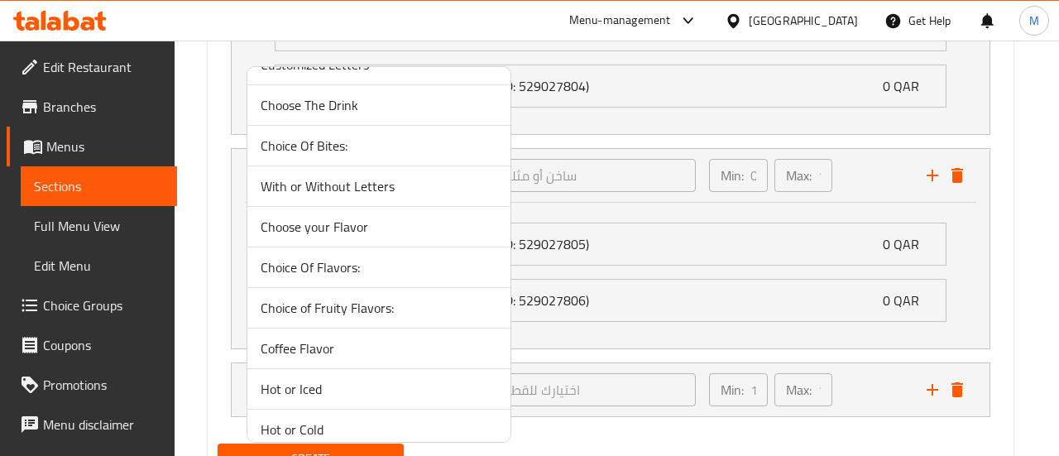
click at [322, 420] on span "Hot or Cold" at bounding box center [379, 430] width 237 height 20
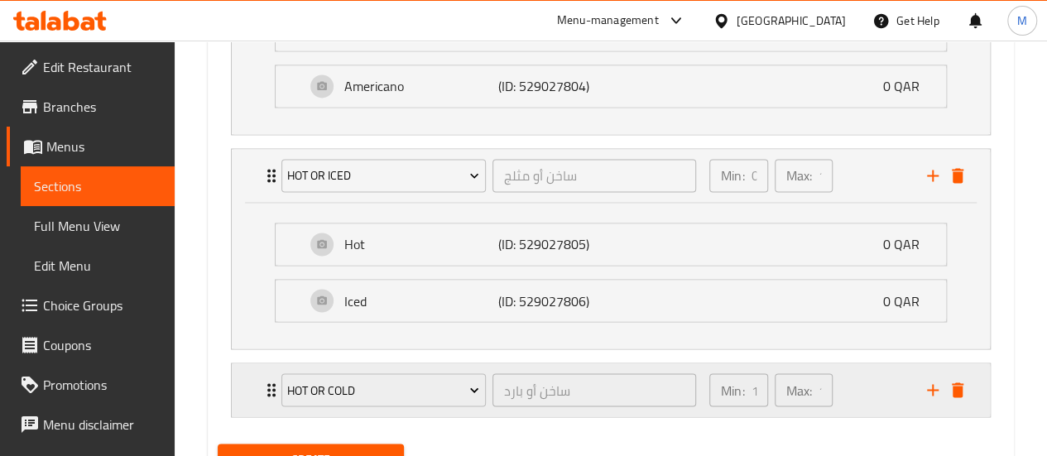
click at [869, 376] on div "Min: 1 ​ Max: 1 ​" at bounding box center [808, 389] width 218 height 53
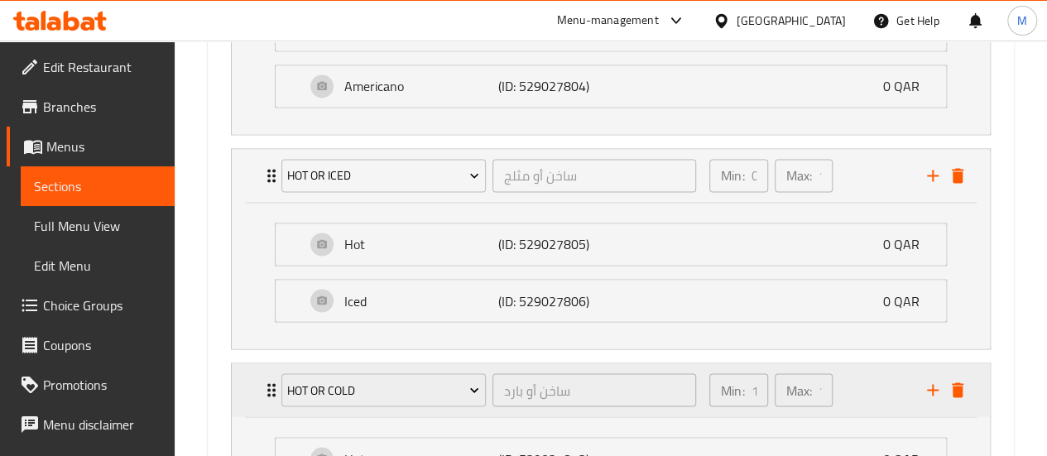
click at [743, 387] on p "Min:" at bounding box center [732, 390] width 23 height 20
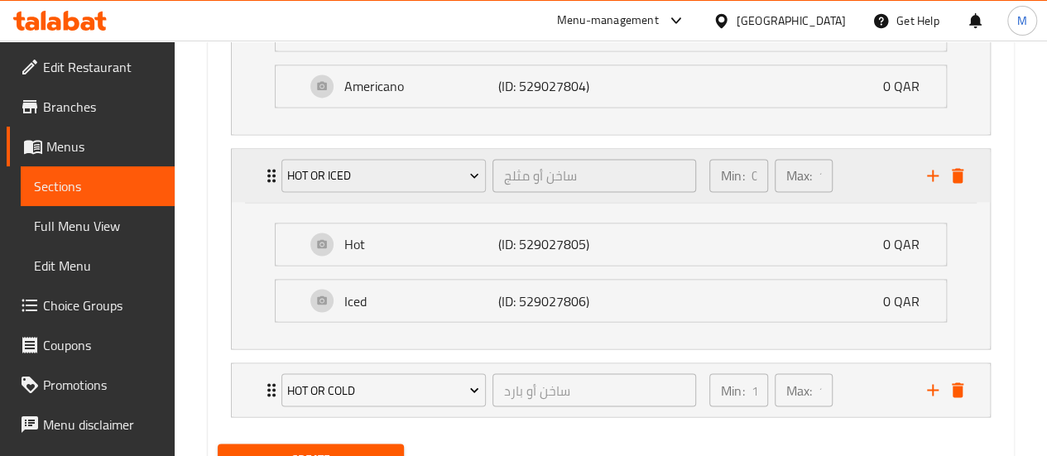
click at [960, 175] on icon "delete" at bounding box center [958, 175] width 12 height 15
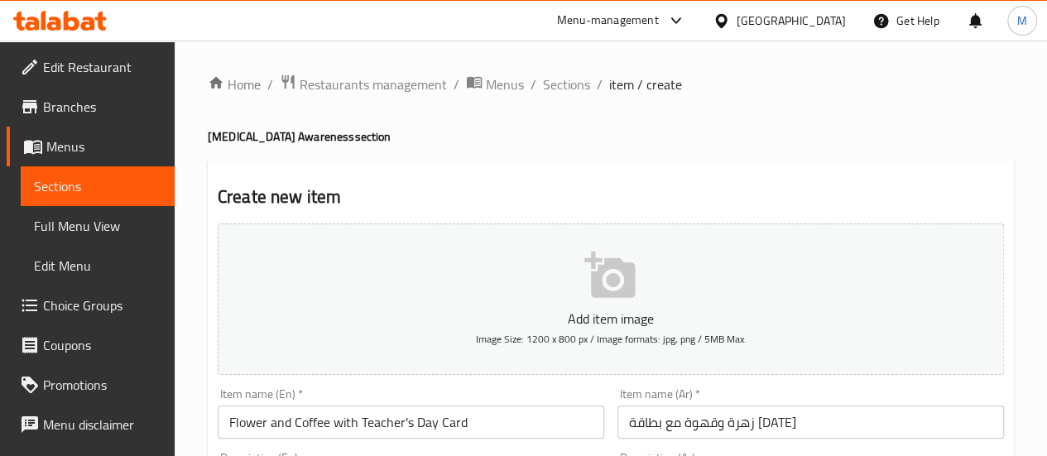
scroll to position [0, 0]
click at [606, 292] on icon "button" at bounding box center [609, 275] width 50 height 46
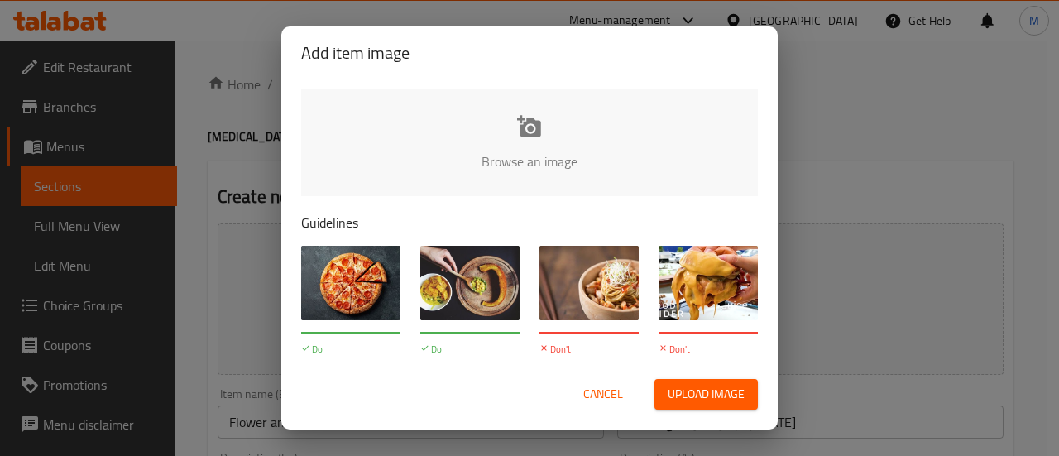
click at [688, 393] on span "Upload image" at bounding box center [706, 394] width 77 height 21
type input "C:\fakepath\f1cca660-d921-4b34-83f1-d0195948a859.jpg"
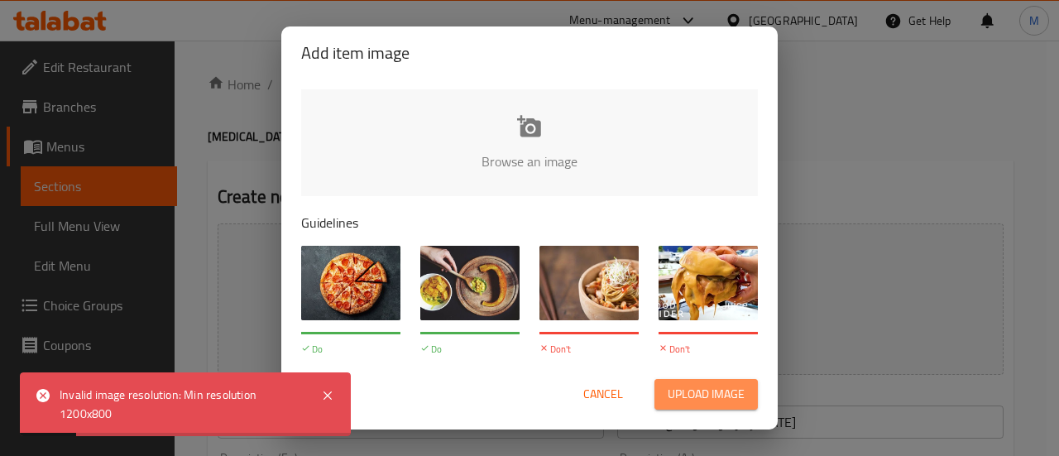
click at [685, 391] on span "Upload image" at bounding box center [706, 394] width 77 height 21
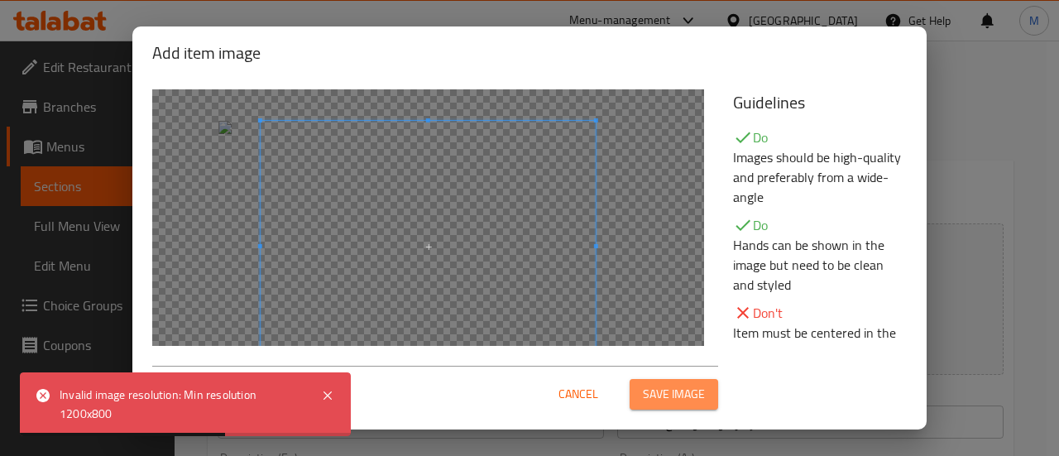
click at [671, 390] on span "Save image" at bounding box center [674, 394] width 62 height 21
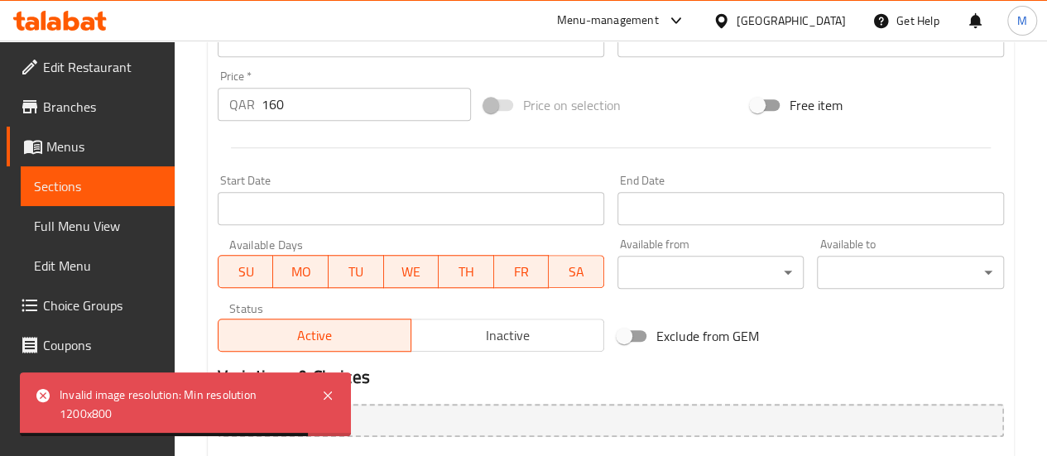
click at [508, 324] on span "Inactive" at bounding box center [508, 336] width 180 height 24
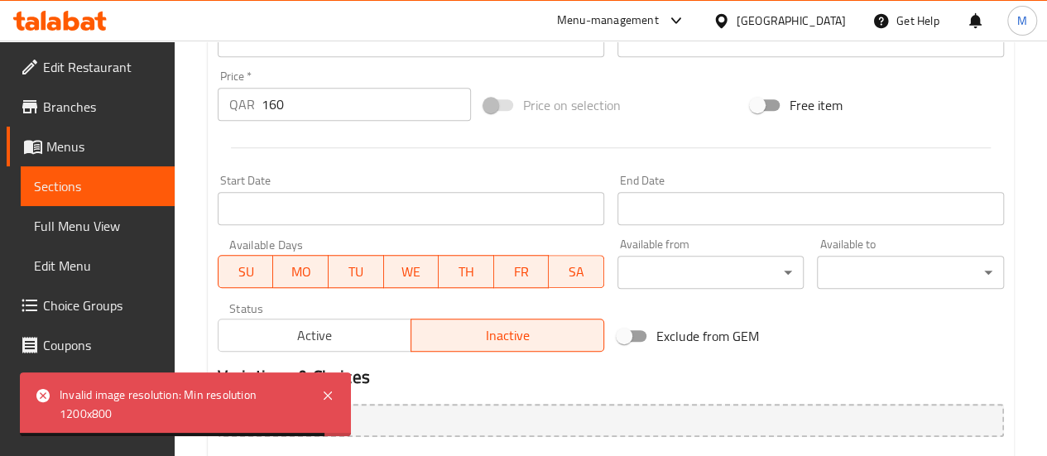
scroll to position [927, 0]
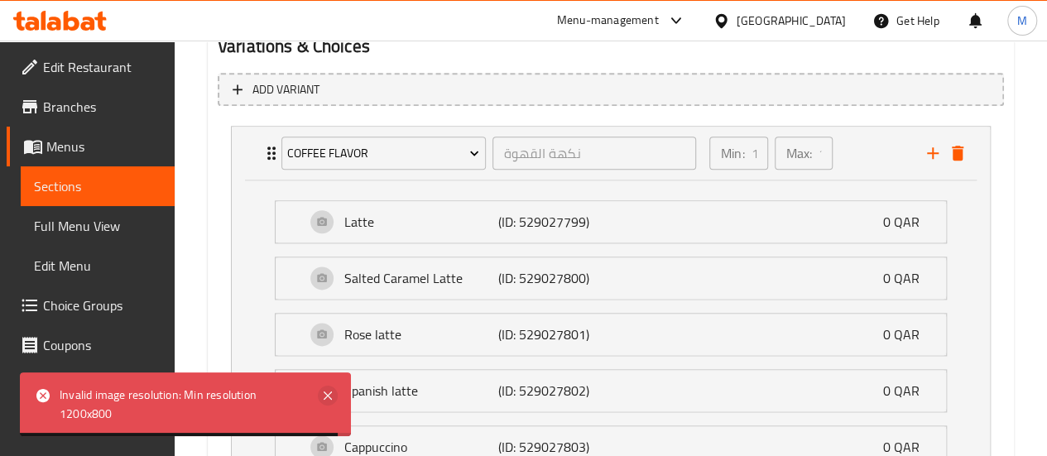
click at [332, 395] on icon at bounding box center [328, 396] width 20 height 20
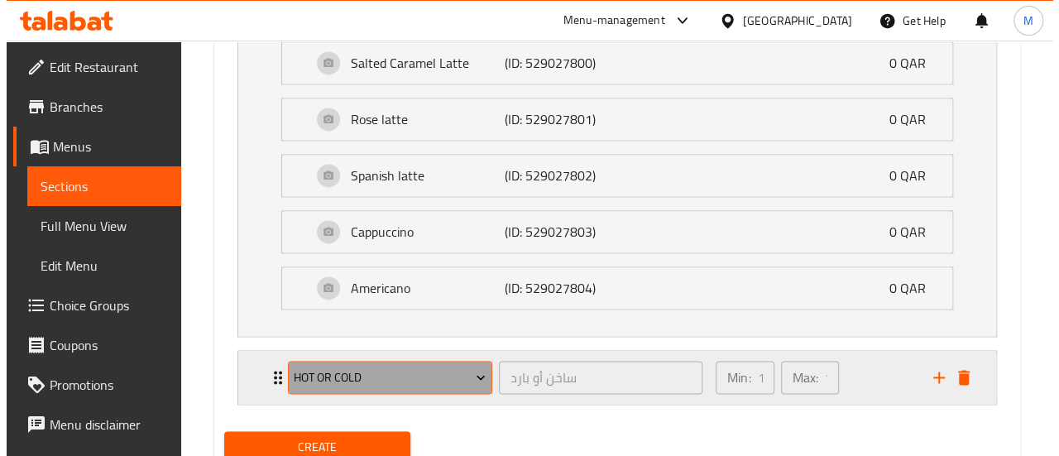
scroll to position [1117, 0]
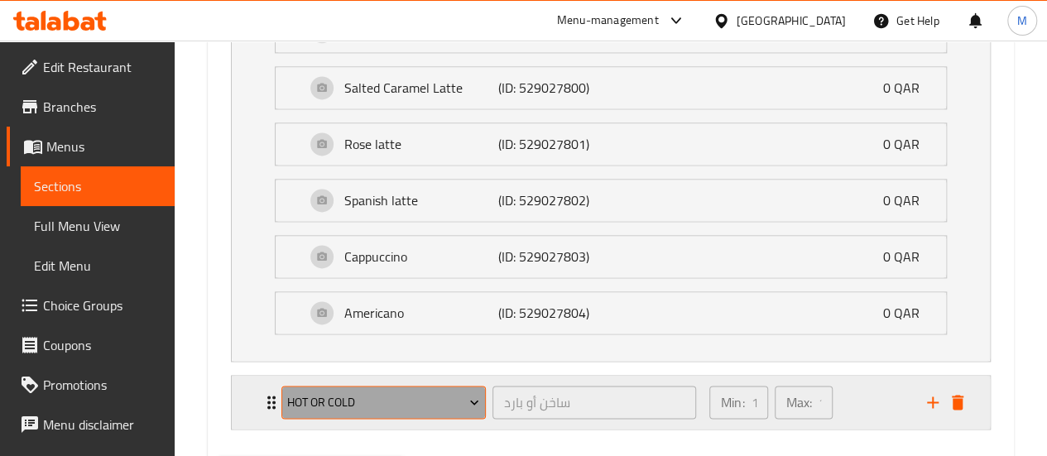
click at [343, 386] on button "Hot or Cold" at bounding box center [383, 402] width 204 height 33
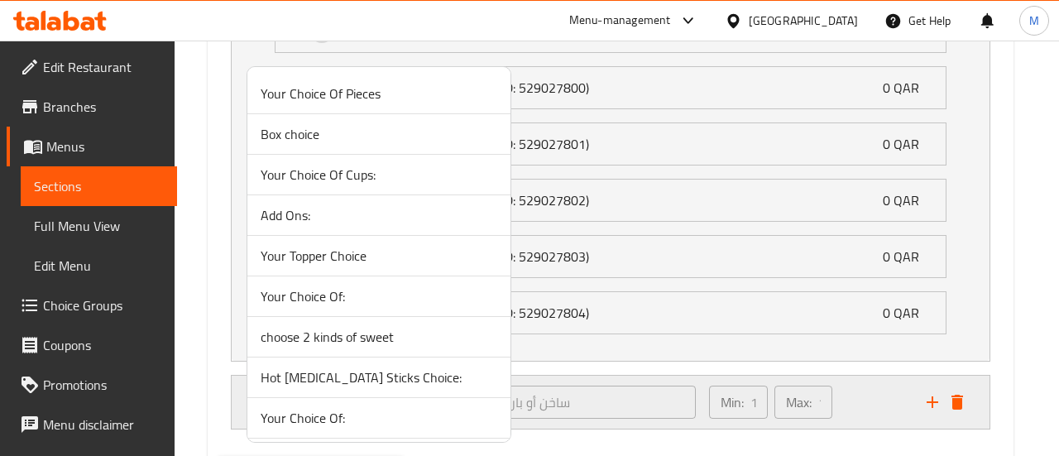
click at [343, 385] on span "Hot [MEDICAL_DATA] Sticks Choice:" at bounding box center [379, 377] width 237 height 20
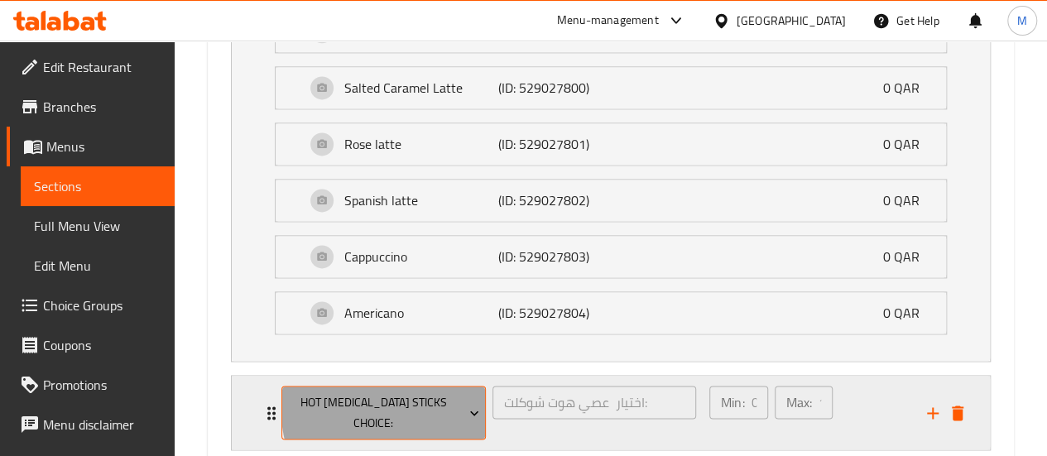
click at [432, 400] on span "Hot [MEDICAL_DATA] Sticks Choice:" at bounding box center [383, 412] width 192 height 41
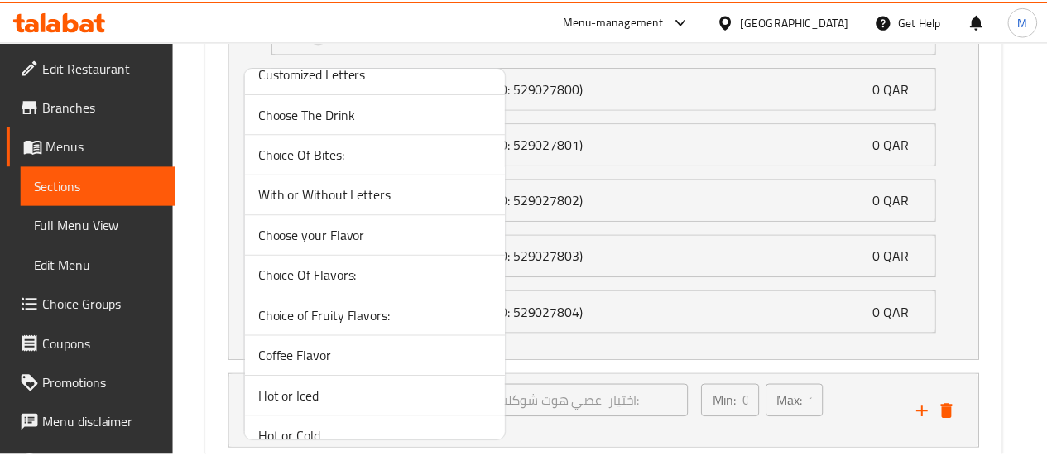
scroll to position [1611, 0]
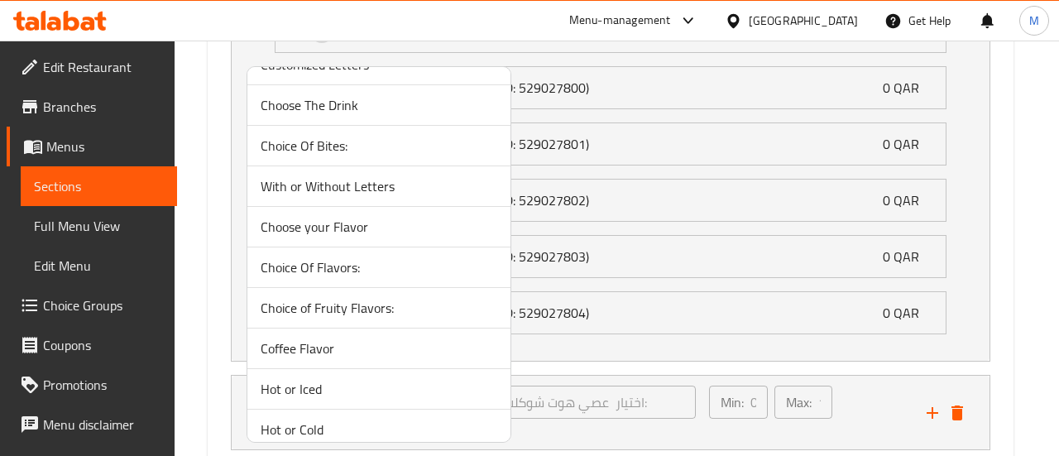
click at [334, 420] on span "Hot or Cold" at bounding box center [379, 430] width 237 height 20
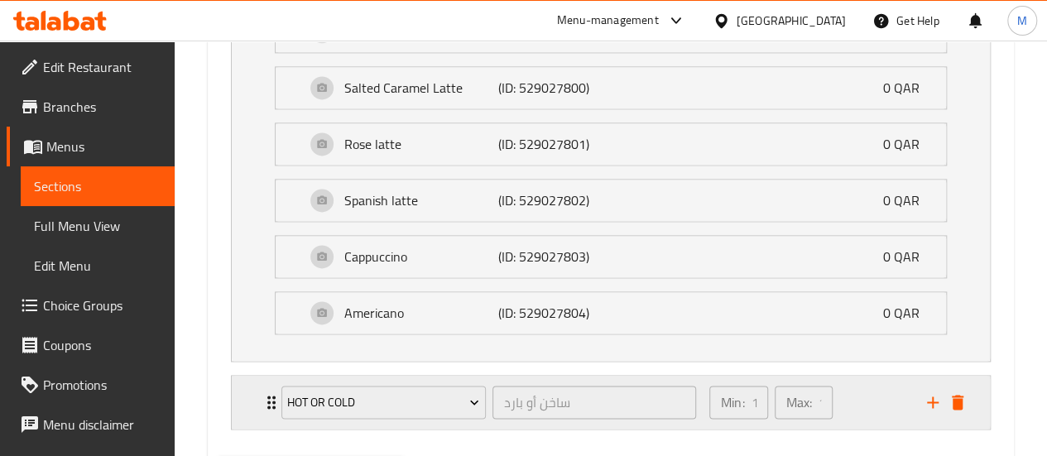
click at [866, 398] on div "Min: 1 ​ Max: 1 ​" at bounding box center [808, 402] width 218 height 53
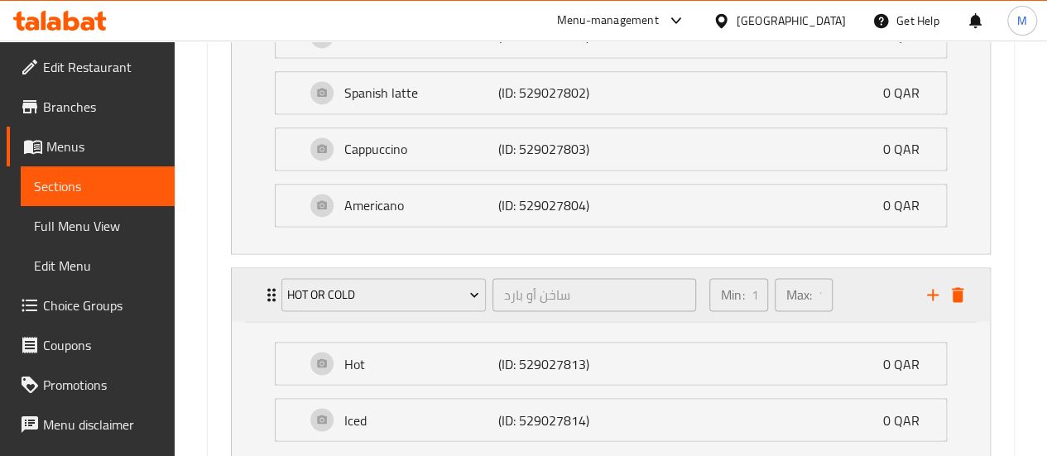
scroll to position [1345, 0]
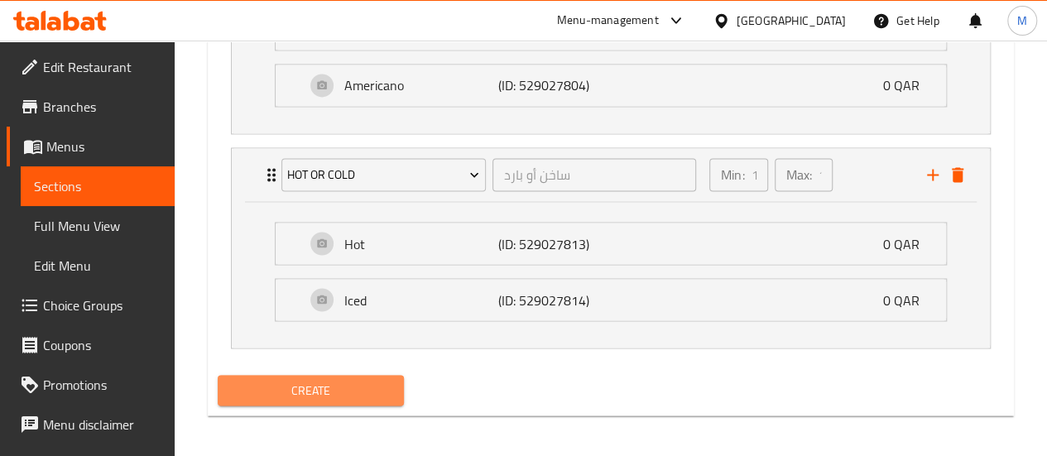
click at [365, 382] on span "Create" at bounding box center [311, 390] width 161 height 21
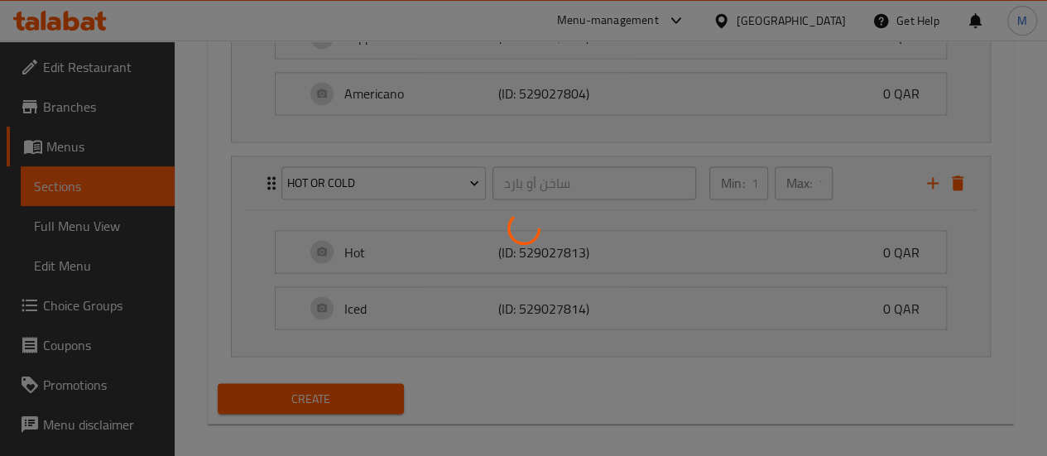
type input "0"
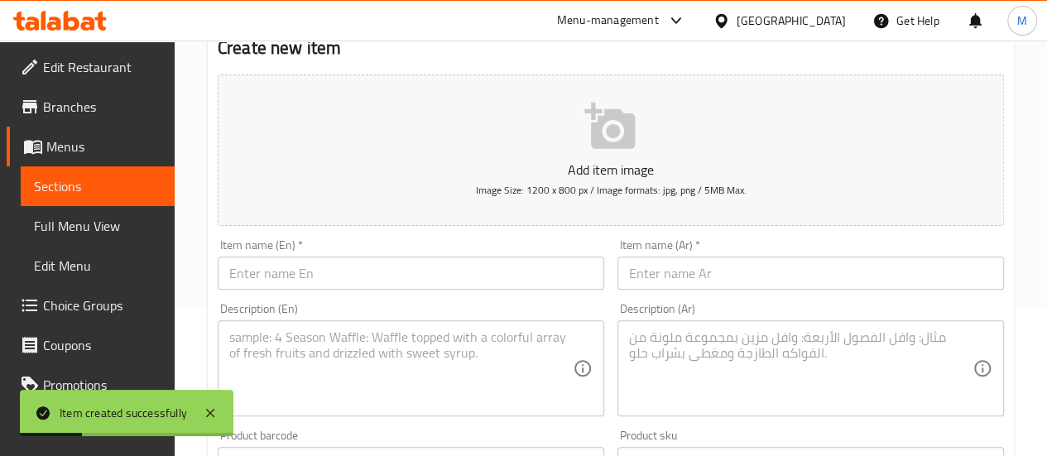
scroll to position [0, 0]
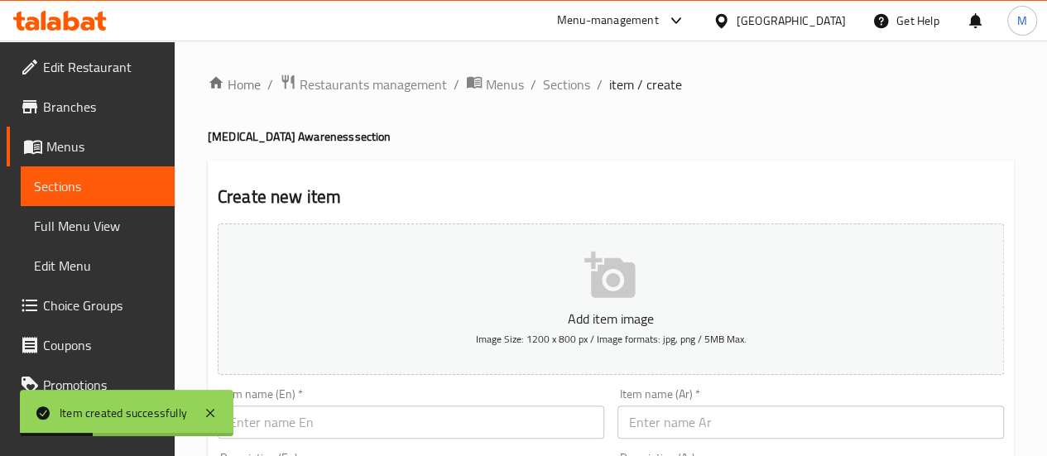
click at [559, 84] on span "Sections" at bounding box center [566, 84] width 47 height 20
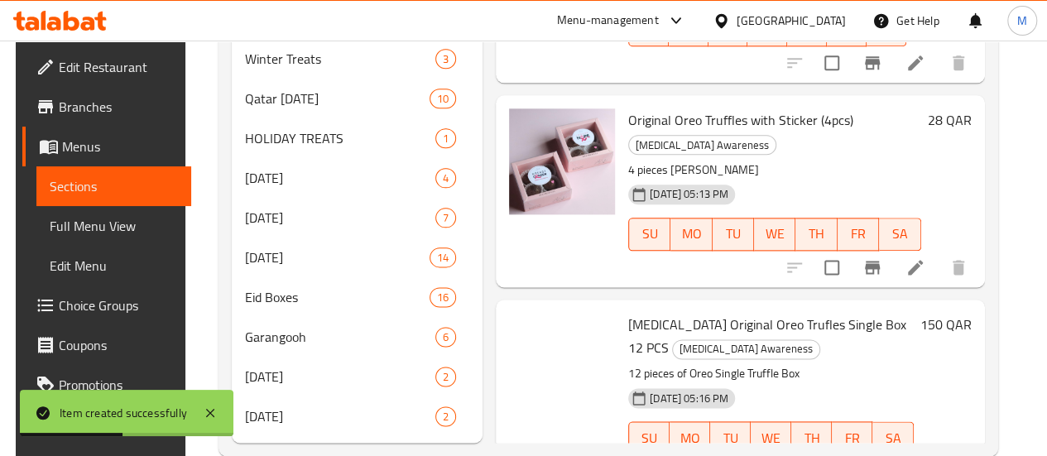
scroll to position [979, 0]
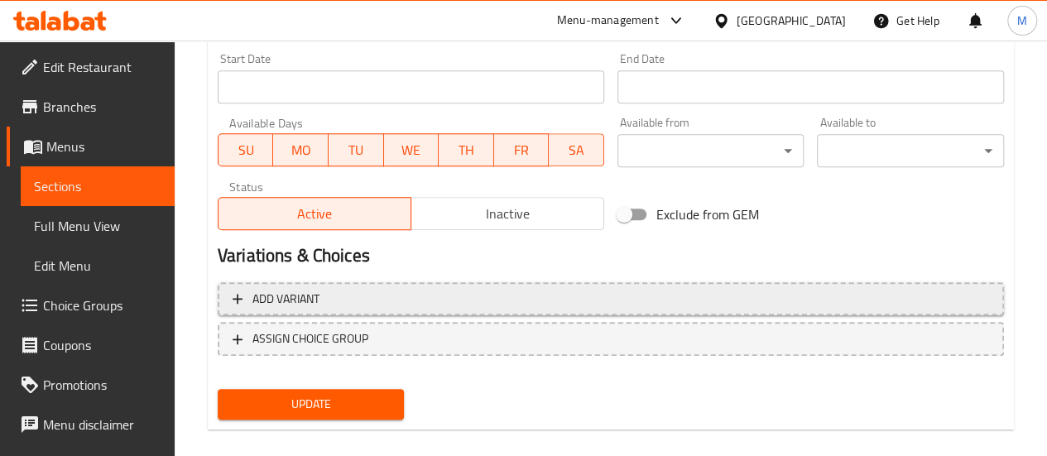
scroll to position [737, 0]
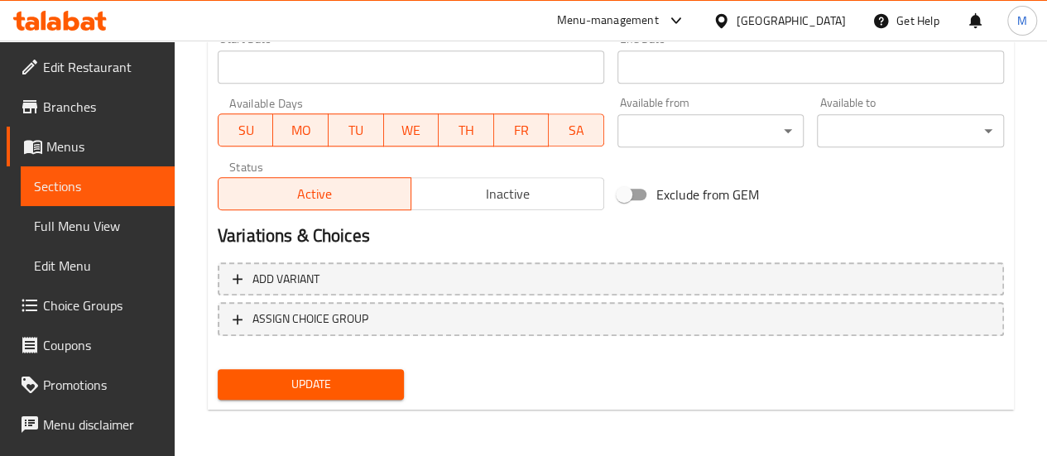
click at [472, 190] on span "Inactive" at bounding box center [508, 194] width 180 height 24
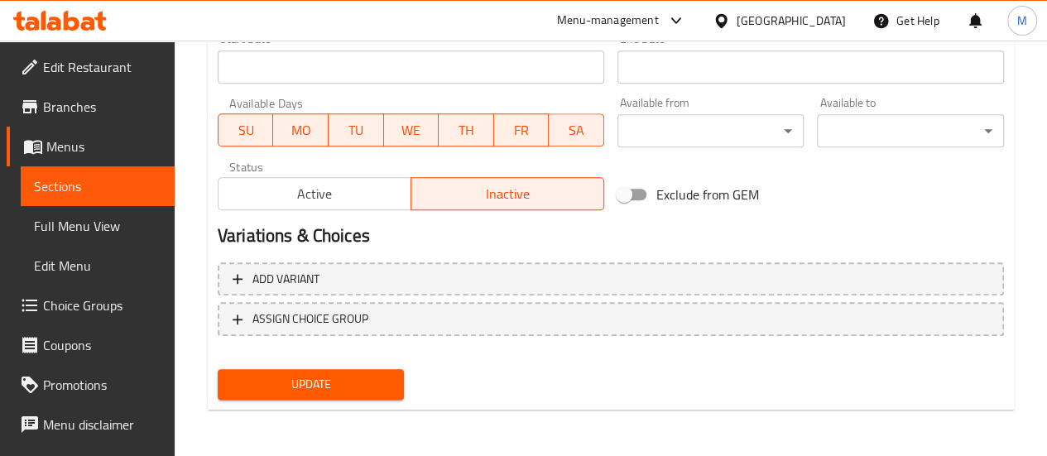
click at [303, 374] on button "Update" at bounding box center [311, 384] width 187 height 31
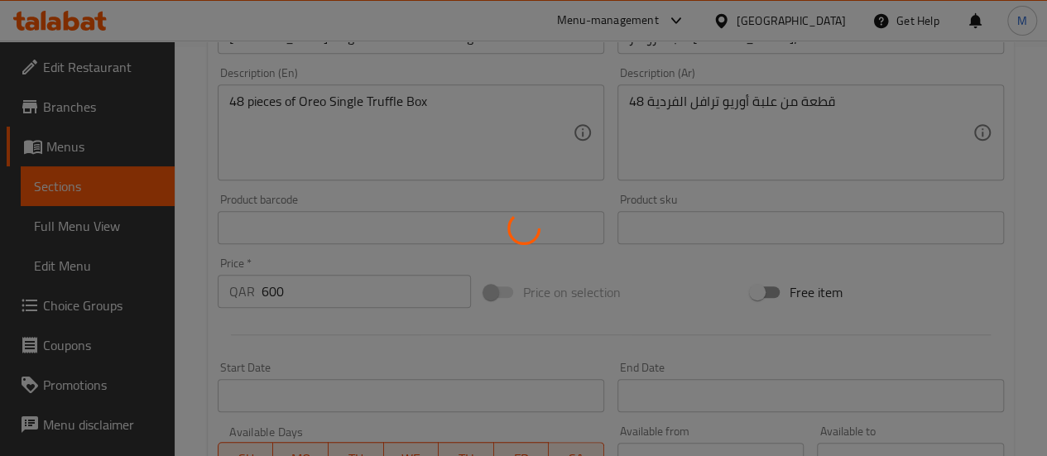
scroll to position [0, 0]
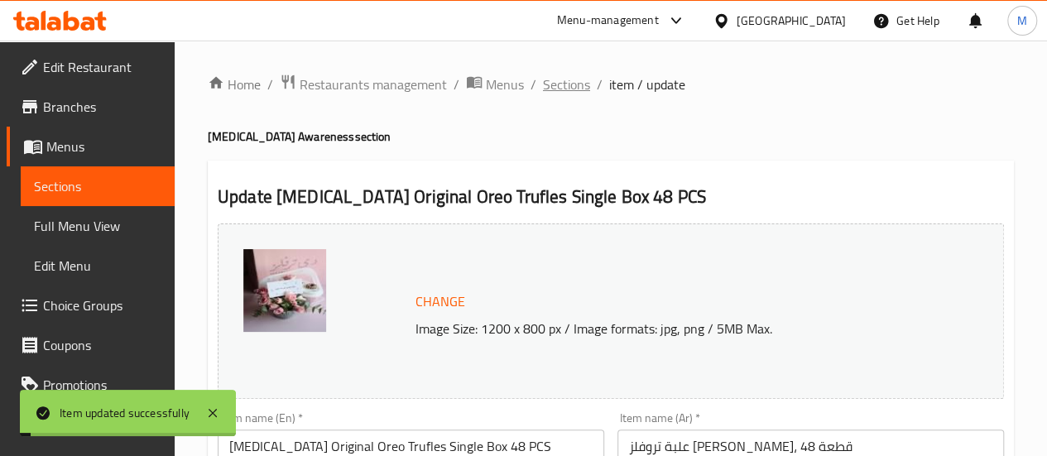
click at [563, 82] on span "Sections" at bounding box center [566, 84] width 47 height 20
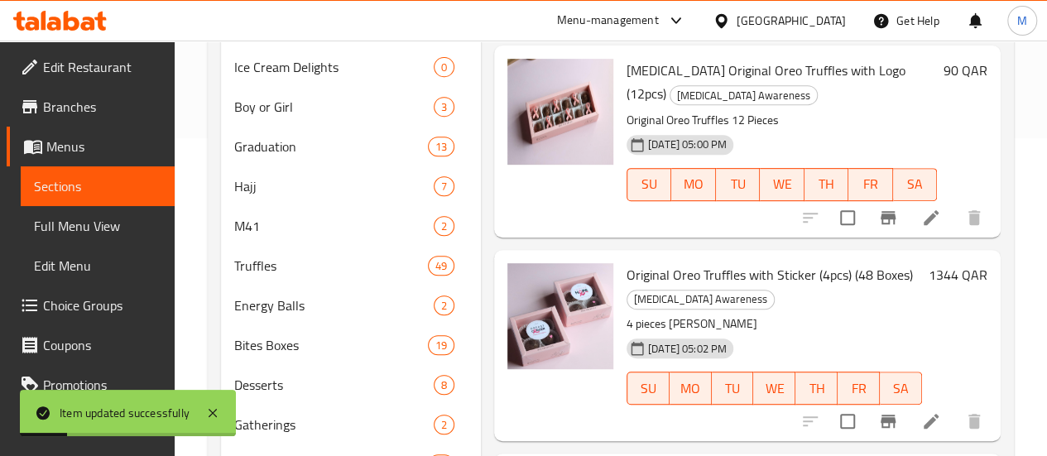
scroll to position [979, 0]
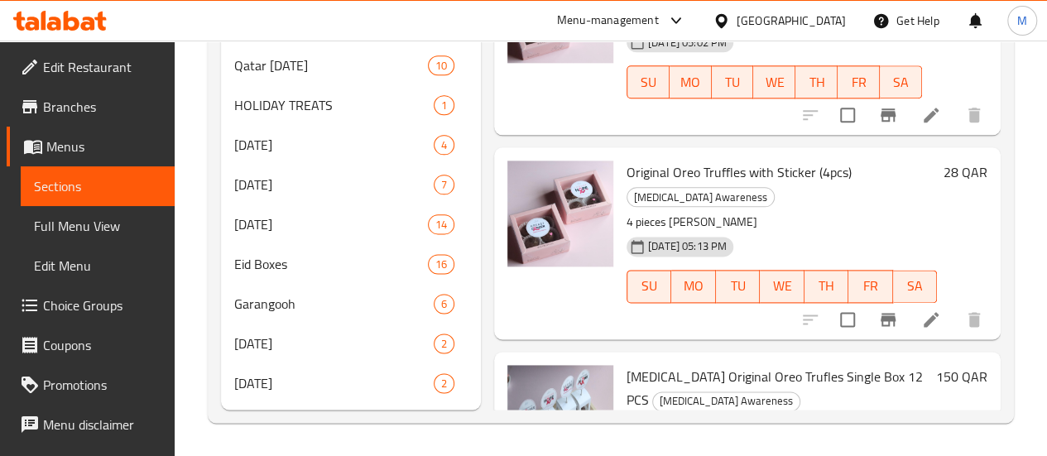
scroll to position [1121, 0]
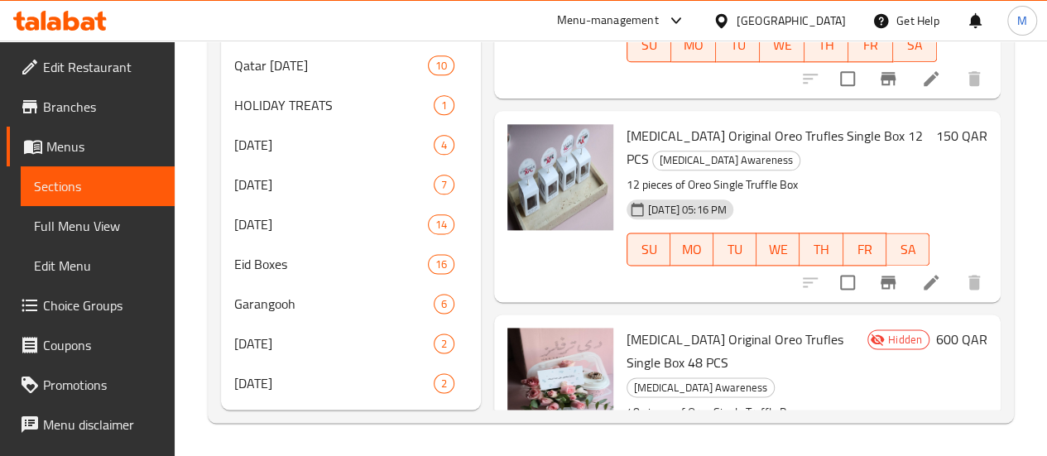
scroll to position [1204, 0]
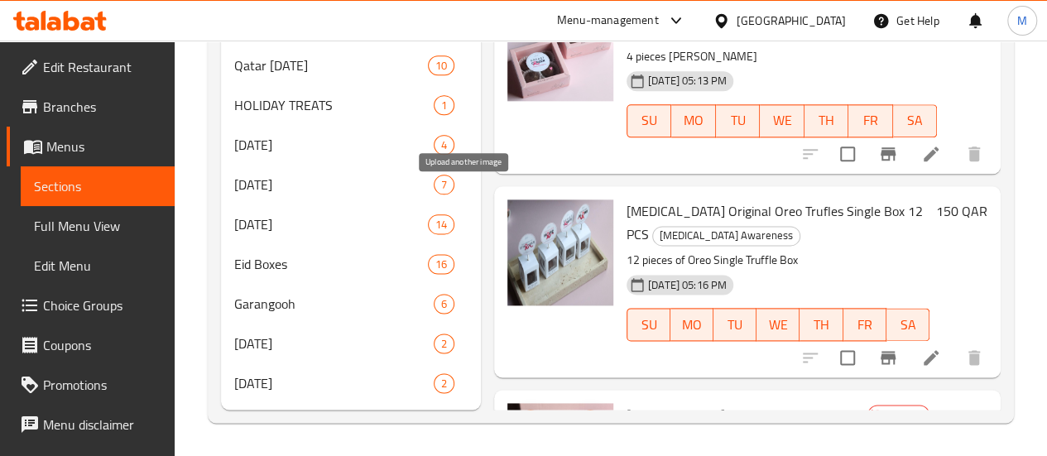
click at [522, 418] on icon "upload picture" at bounding box center [530, 425] width 17 height 15
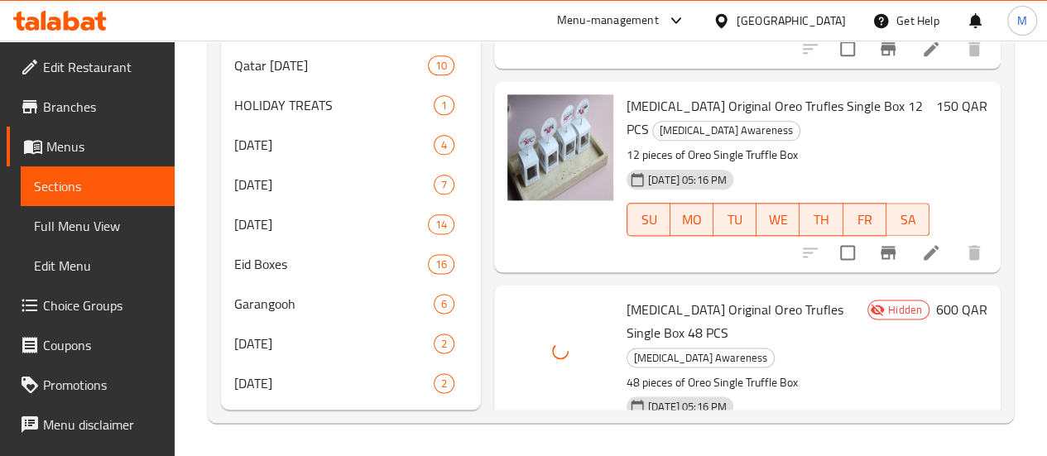
scroll to position [1370, 0]
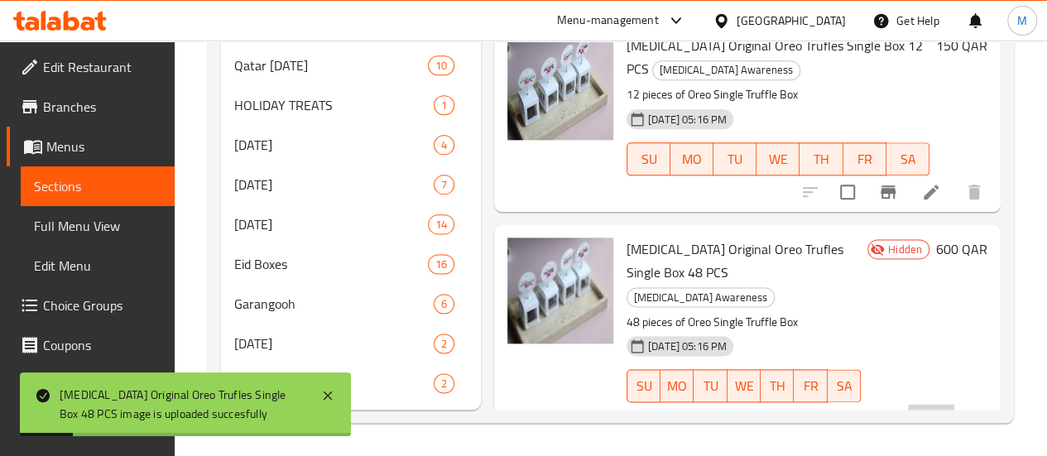
click at [929, 404] on li at bounding box center [931, 419] width 46 height 30
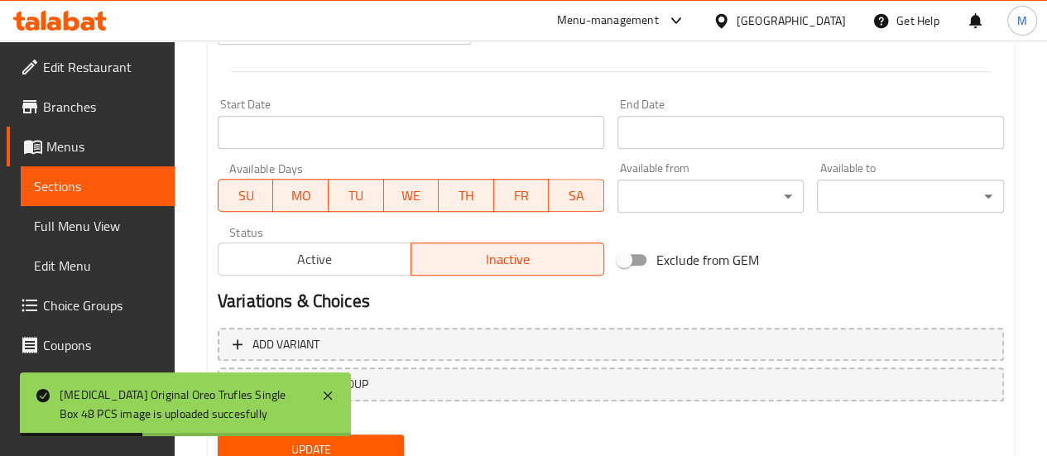
scroll to position [737, 0]
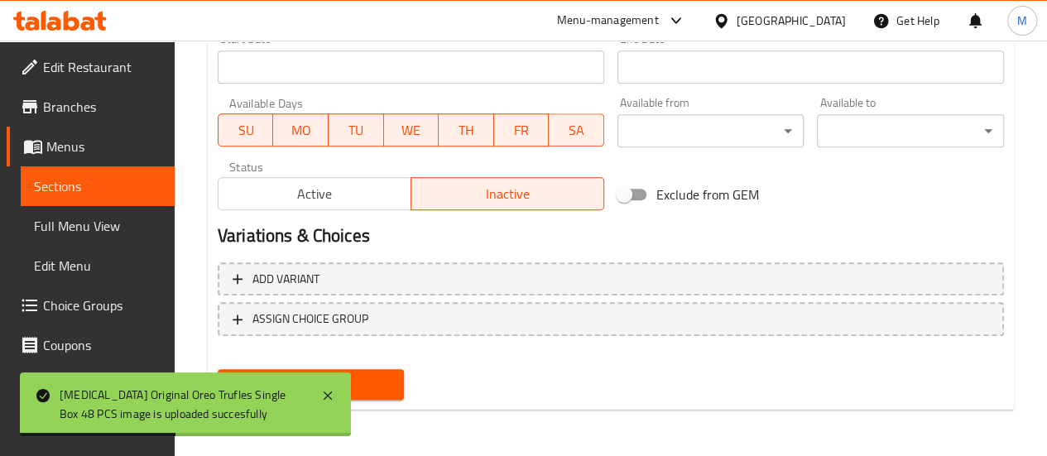
click at [350, 213] on div "Status Active Inactive" at bounding box center [411, 185] width 400 height 63
click at [352, 202] on span "Active" at bounding box center [315, 194] width 180 height 24
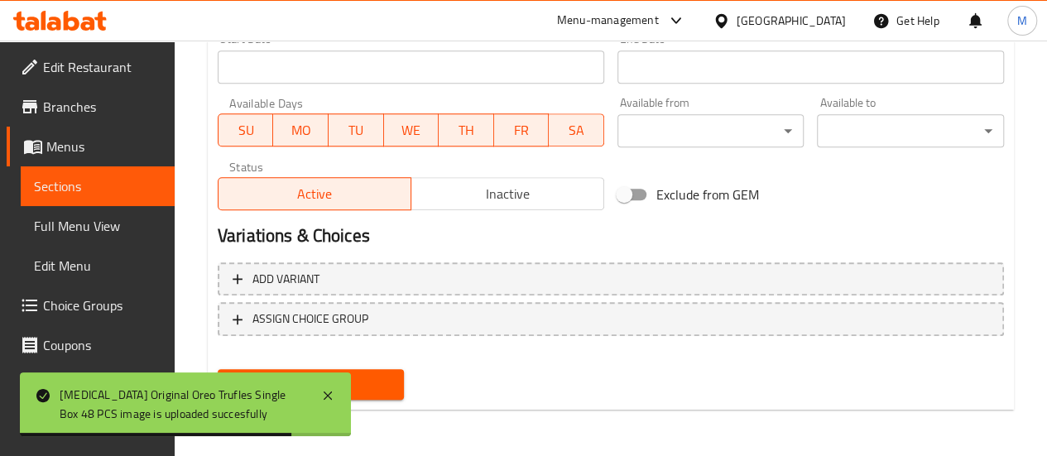
click at [367, 387] on span "Update" at bounding box center [311, 384] width 161 height 21
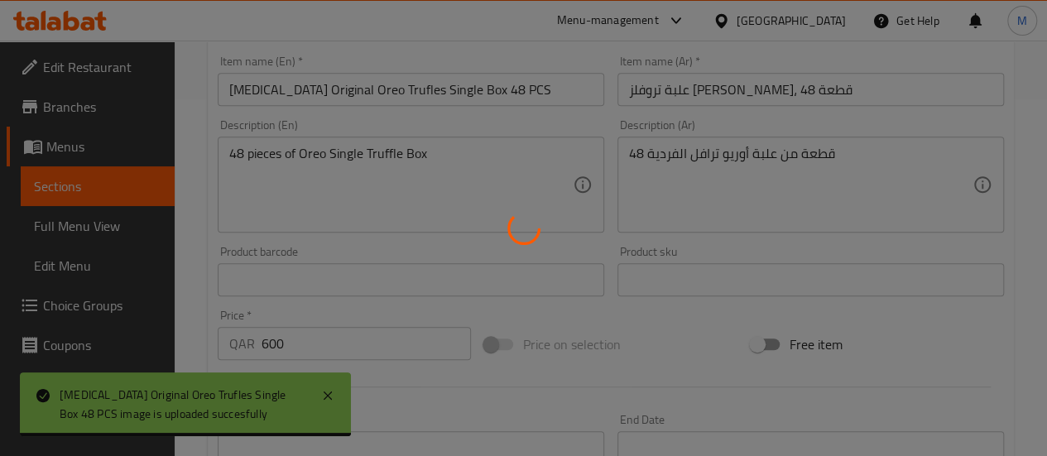
scroll to position [0, 0]
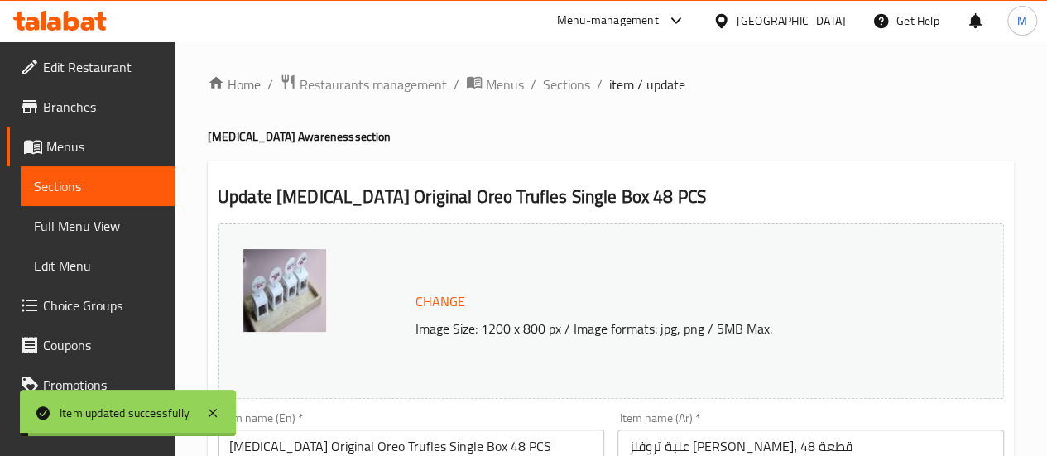
click at [569, 83] on span "Sections" at bounding box center [566, 84] width 47 height 20
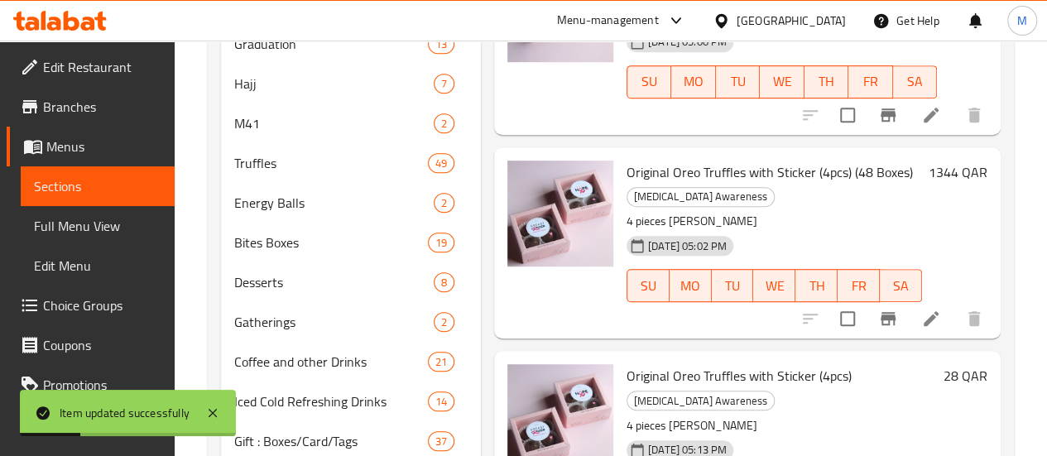
scroll to position [979, 0]
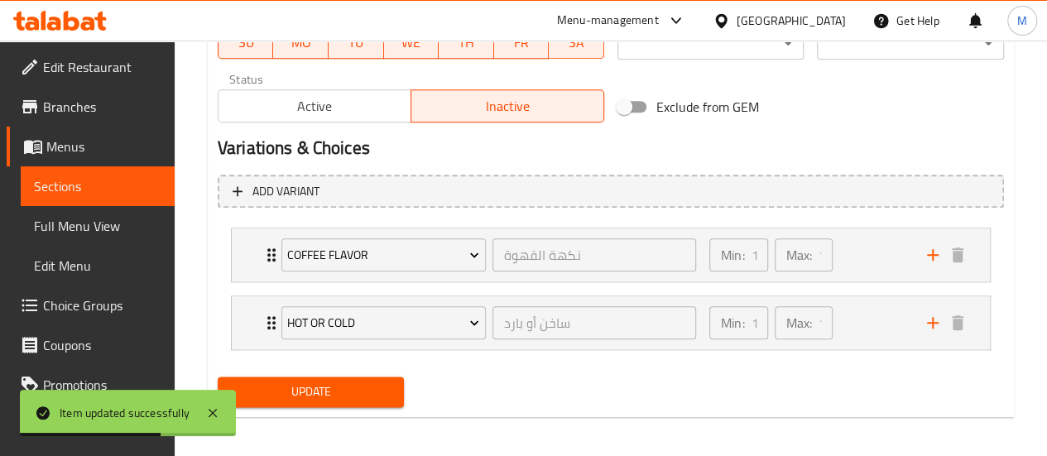
scroll to position [831, 0]
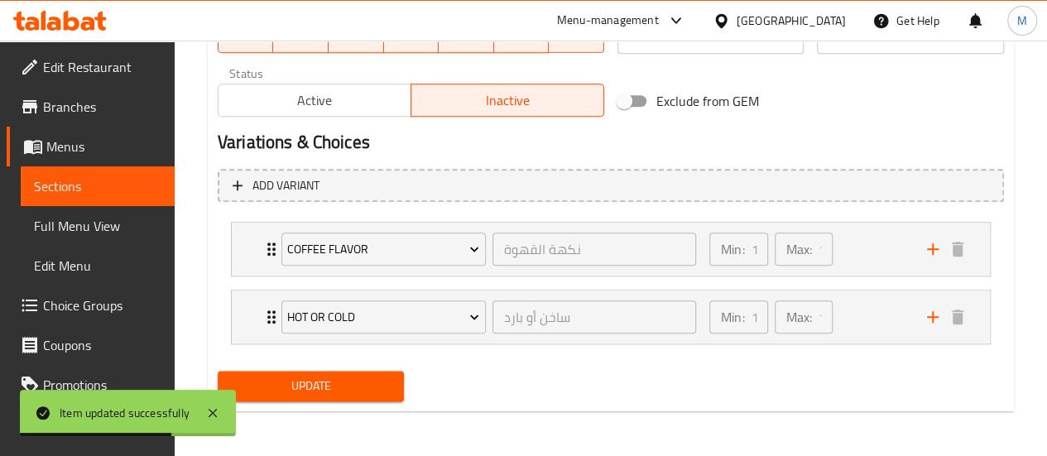
click at [343, 103] on span "Active" at bounding box center [315, 101] width 180 height 24
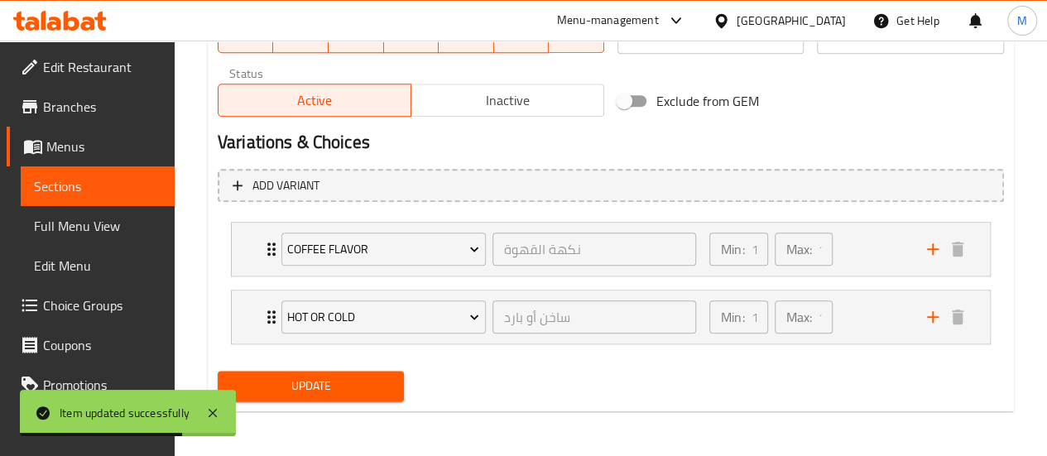
click at [329, 389] on span "Update" at bounding box center [311, 386] width 161 height 21
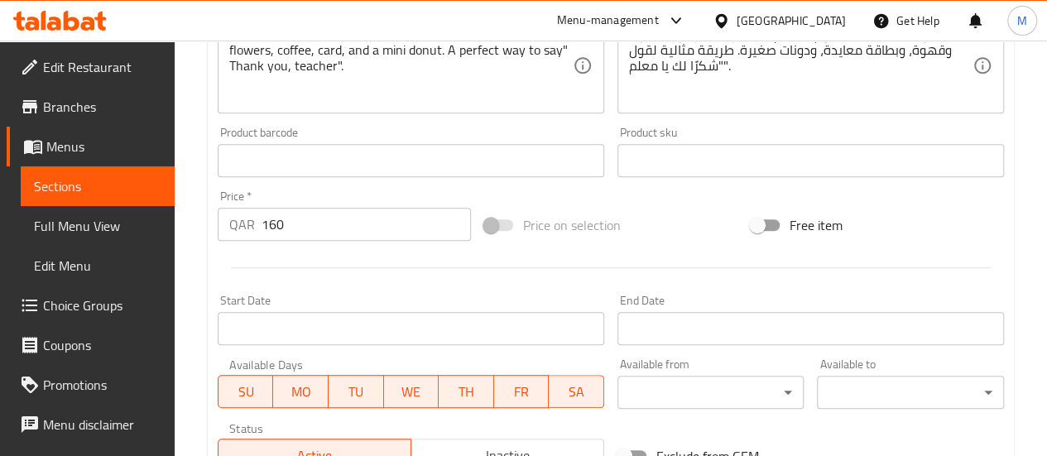
scroll to position [0, 0]
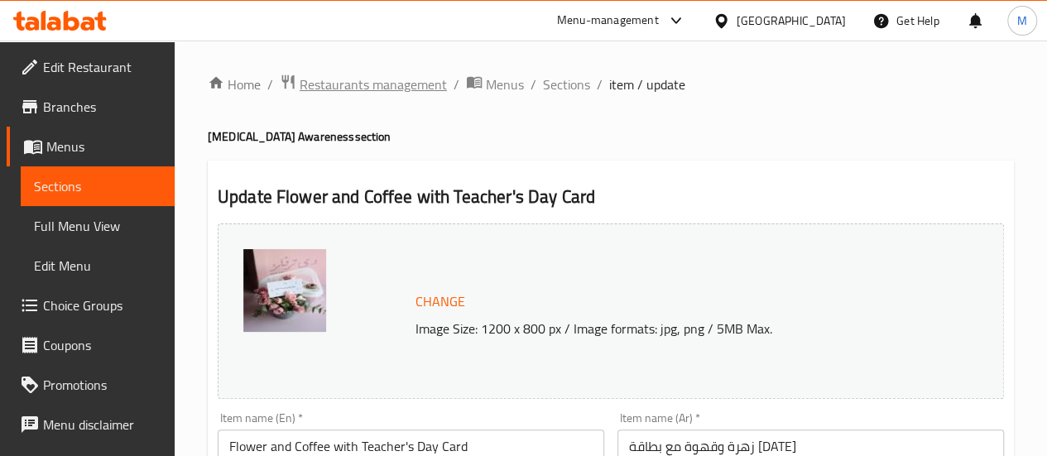
click at [364, 80] on span "Restaurants management" at bounding box center [373, 84] width 147 height 20
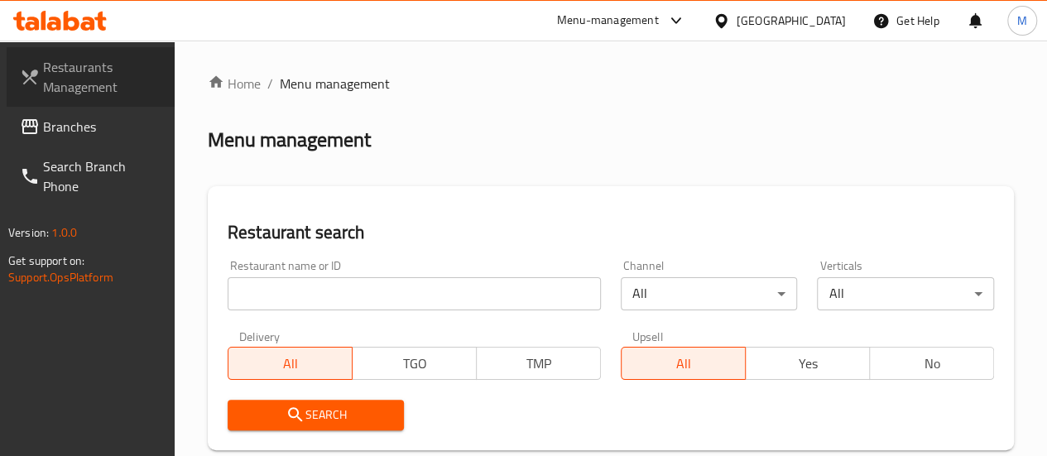
click at [74, 82] on span "Restaurants Management" at bounding box center [102, 77] width 118 height 40
